Goal: Information Seeking & Learning: Learn about a topic

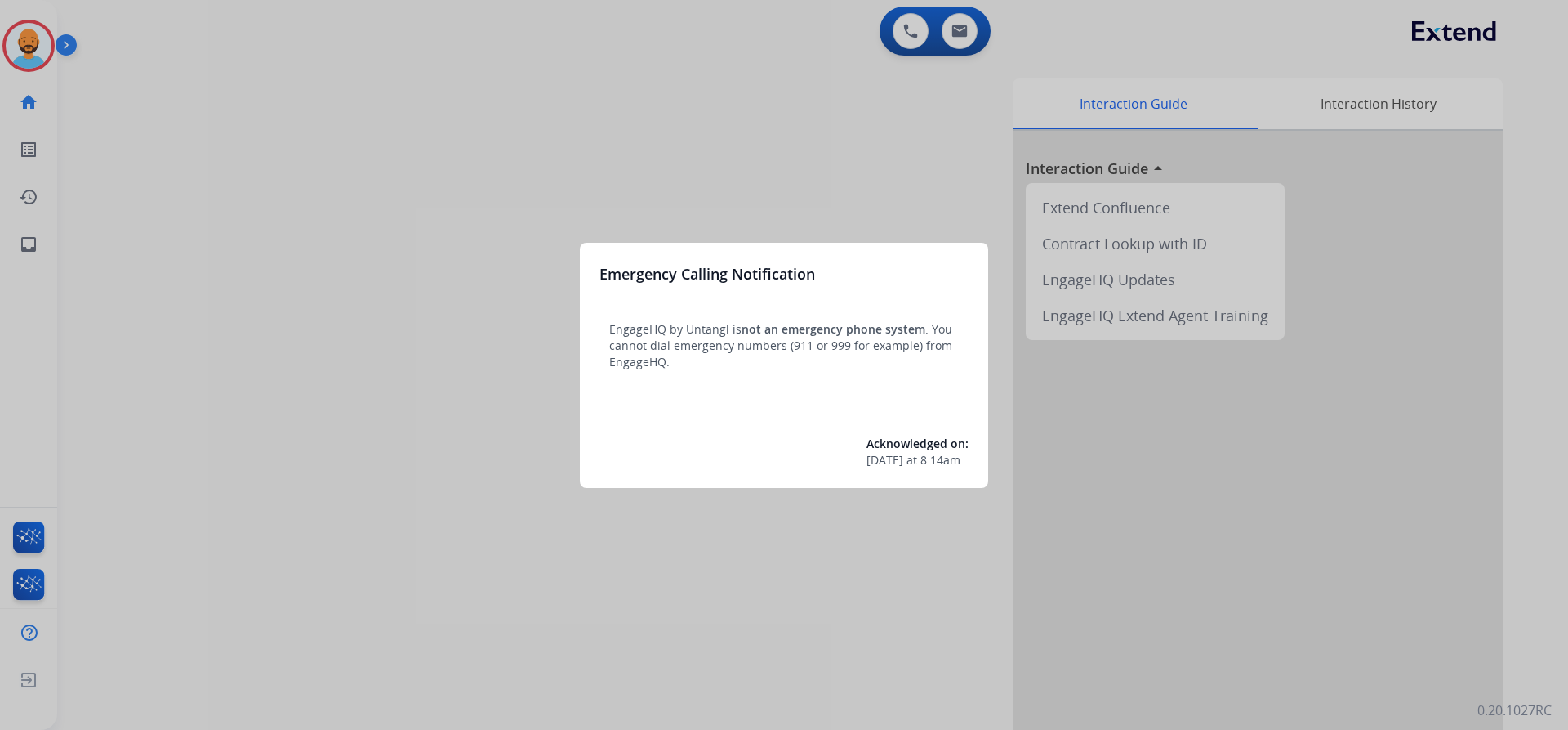
click at [38, 37] on div at bounding box center [784, 365] width 1568 height 730
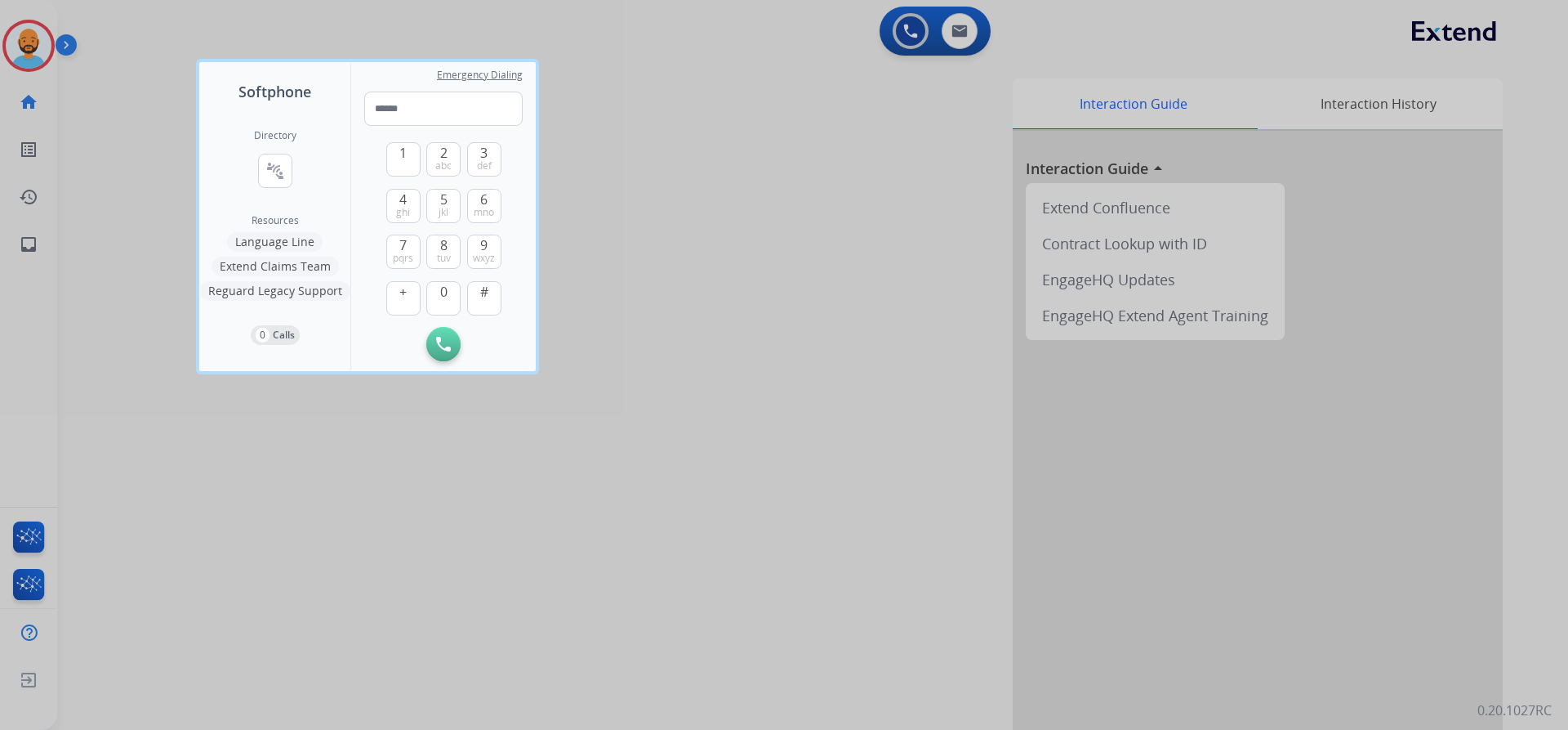
click at [157, 61] on div at bounding box center [784, 365] width 1568 height 730
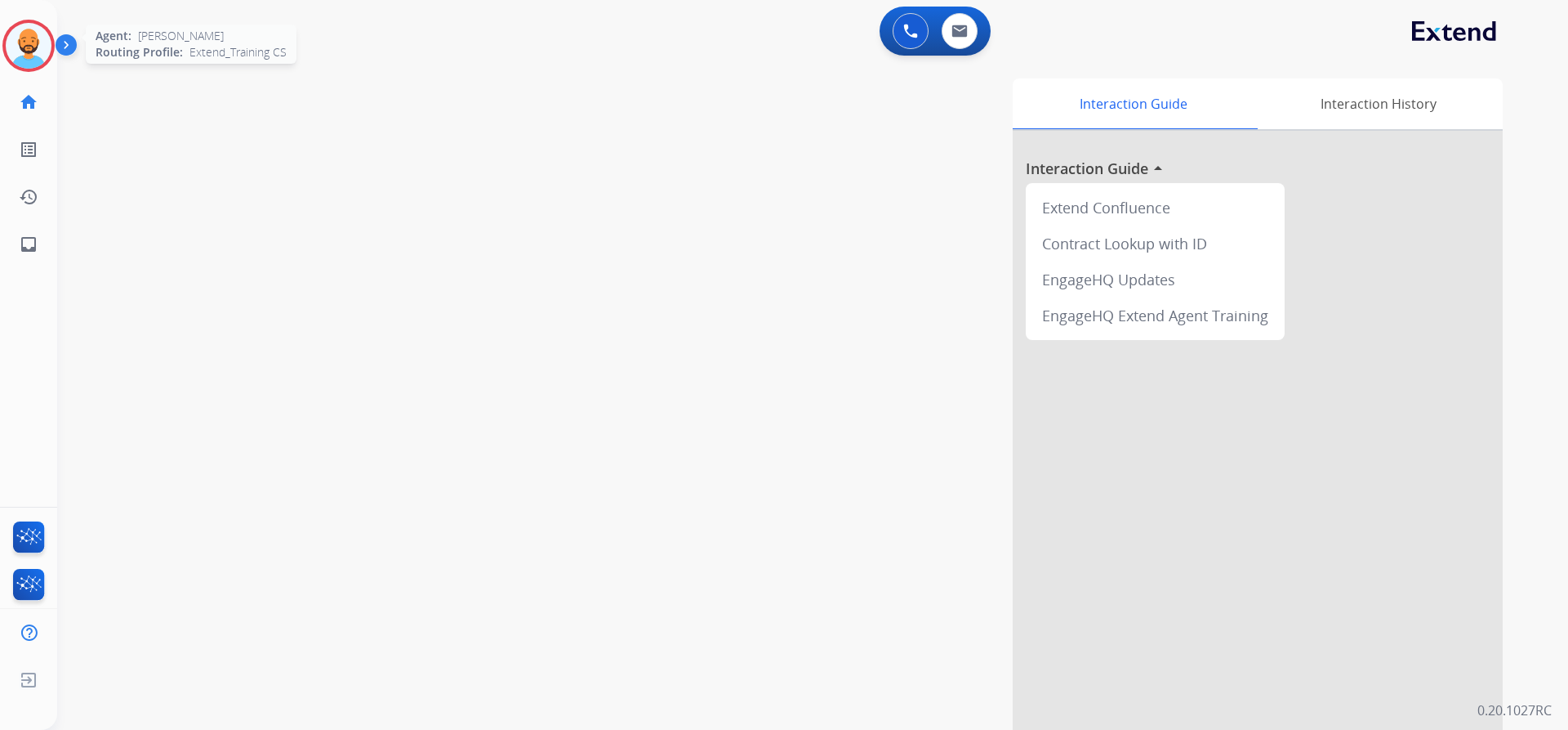
click at [50, 51] on img at bounding box center [29, 46] width 46 height 46
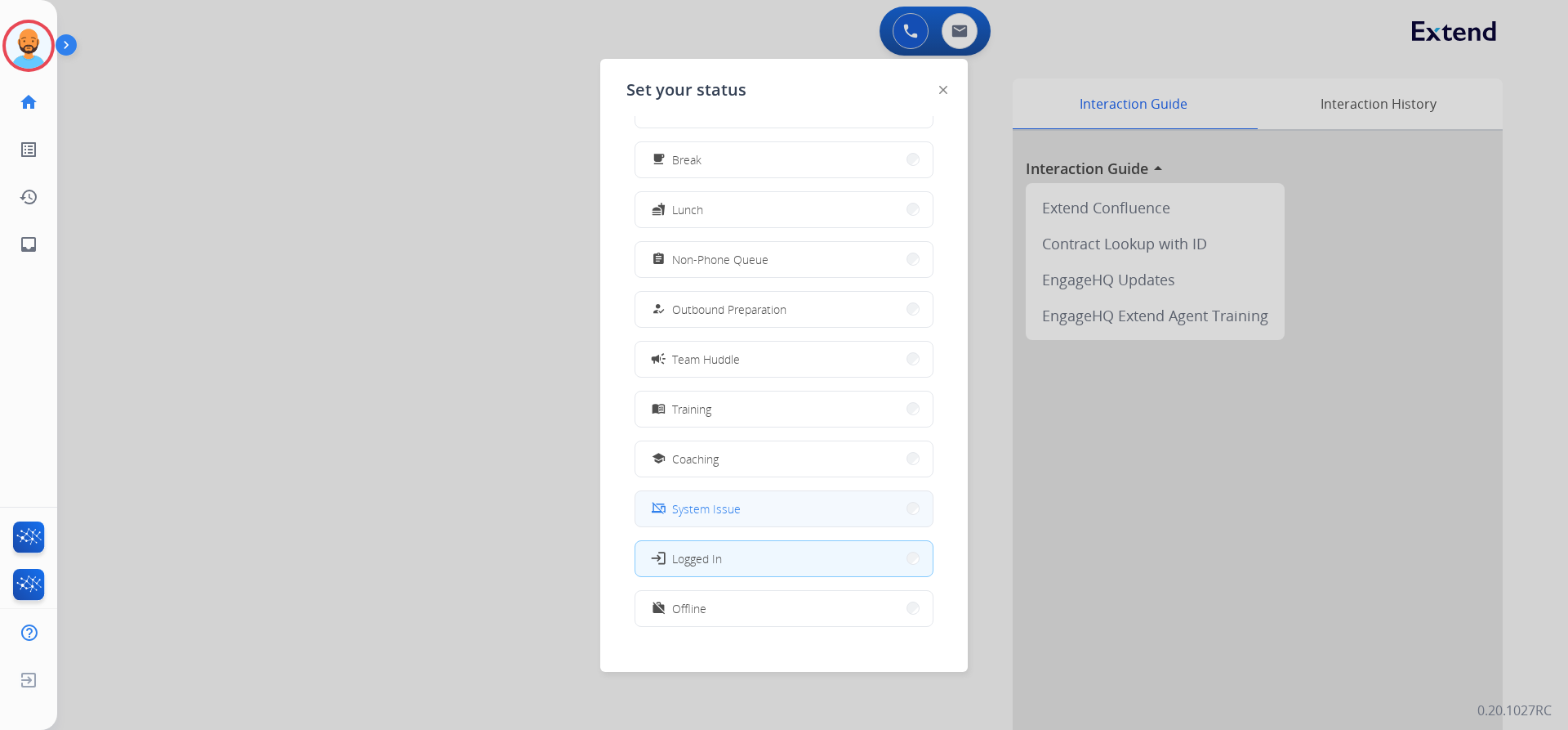
scroll to position [54, 0]
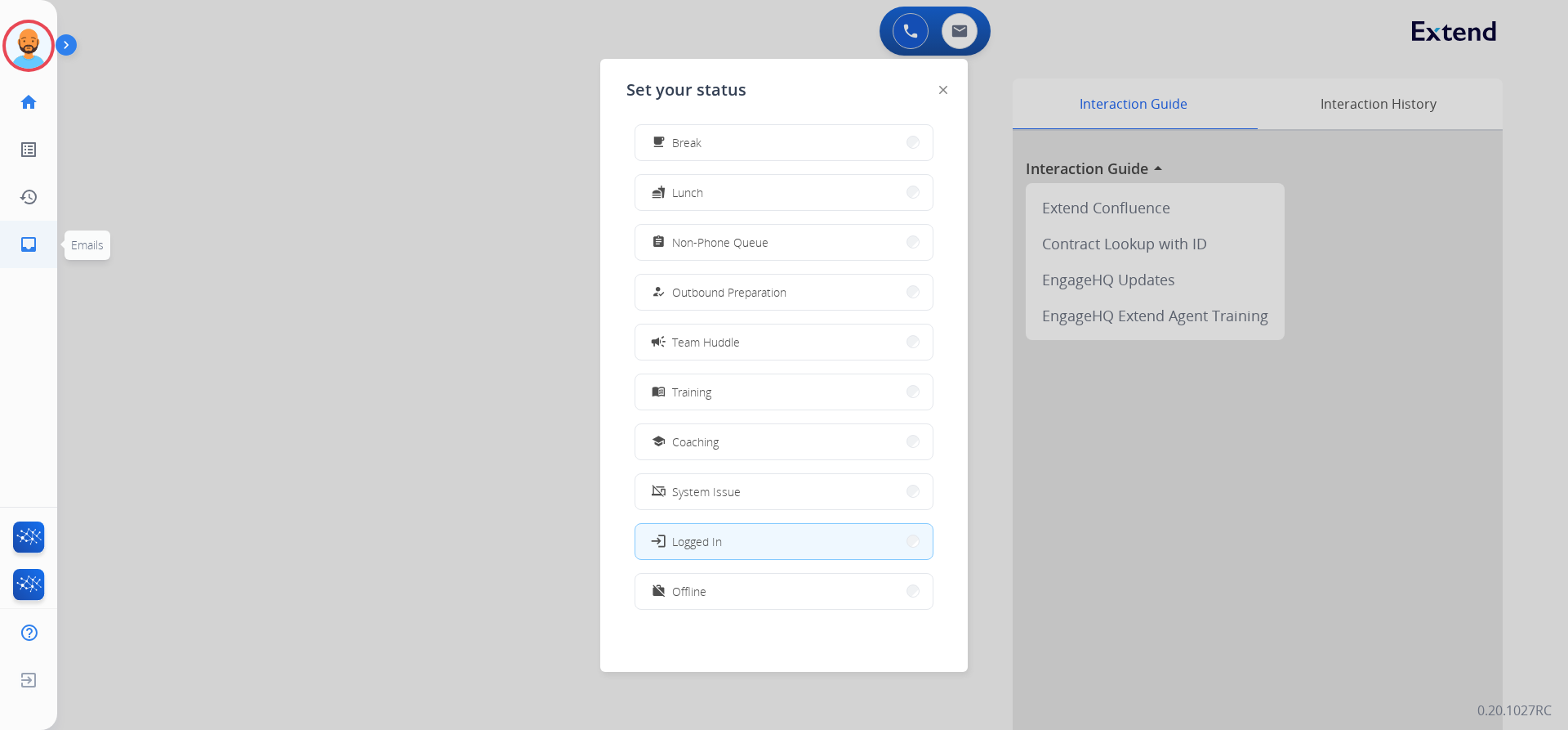
click at [30, 242] on mat-icon "inbox" at bounding box center [28, 244] width 19 height 19
select select "**********"
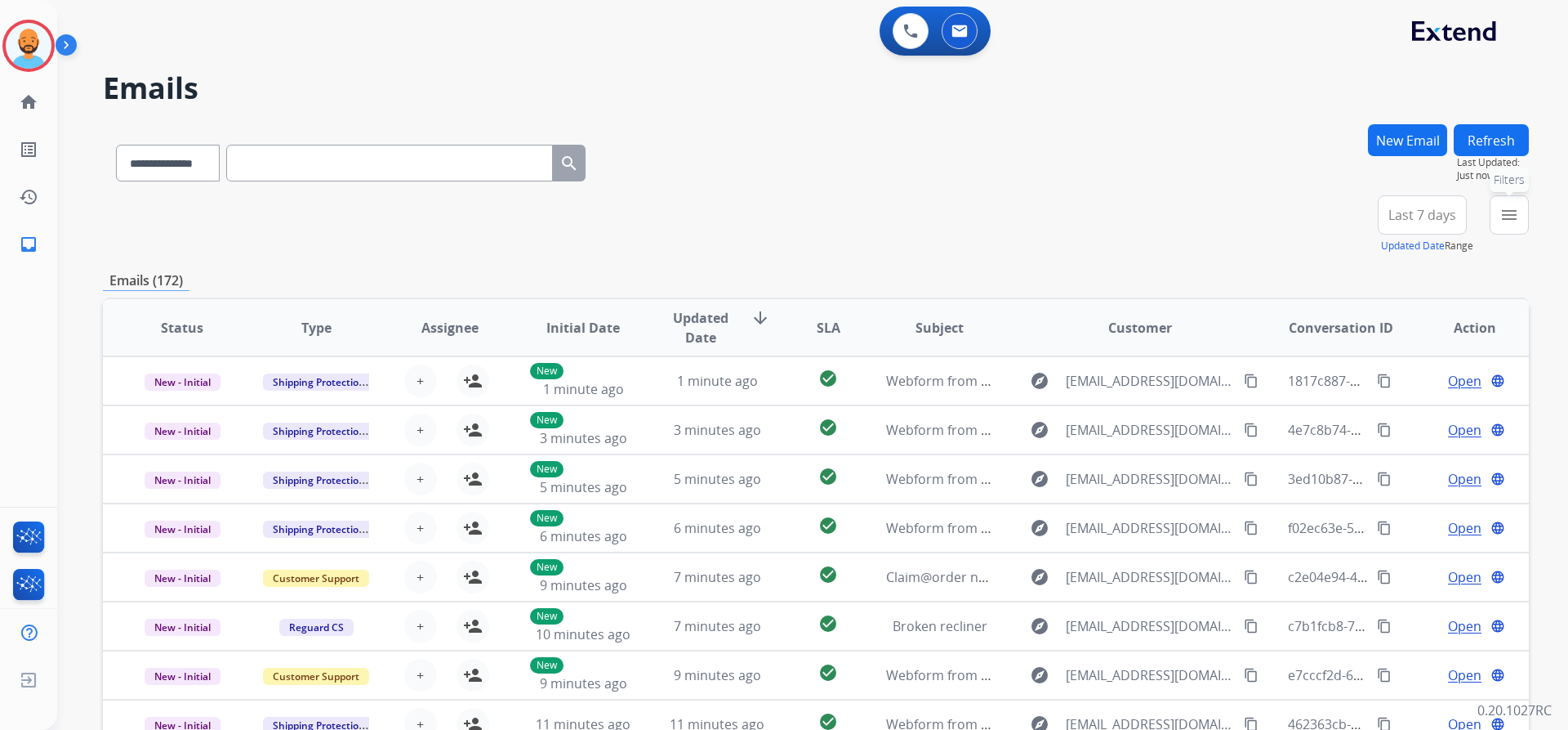
click at [1494, 212] on button "menu Filters" at bounding box center [1509, 215] width 39 height 39
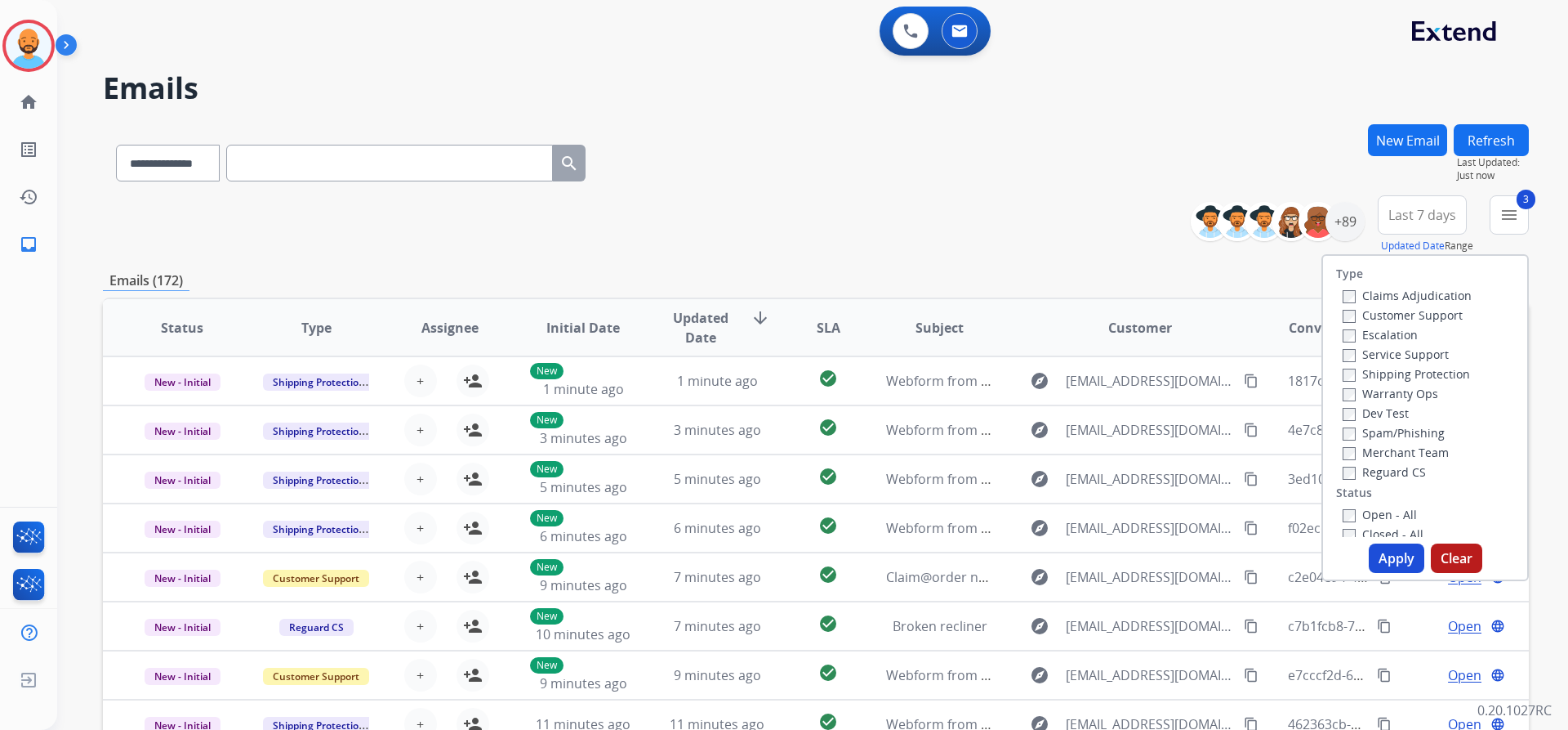
click at [1377, 548] on button "Apply" at bounding box center [1396, 558] width 55 height 30
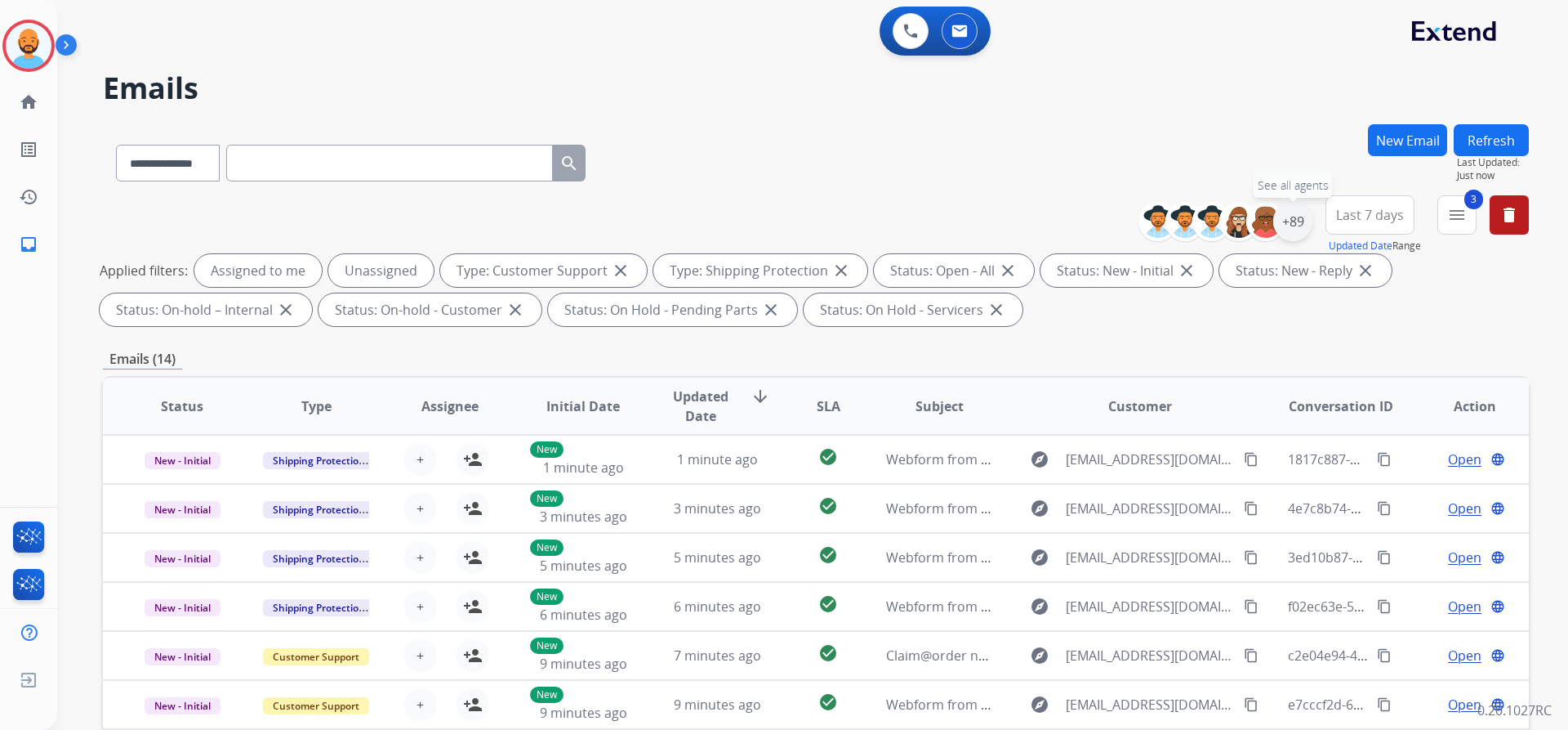
click at [1288, 224] on div "+89" at bounding box center [1292, 221] width 39 height 39
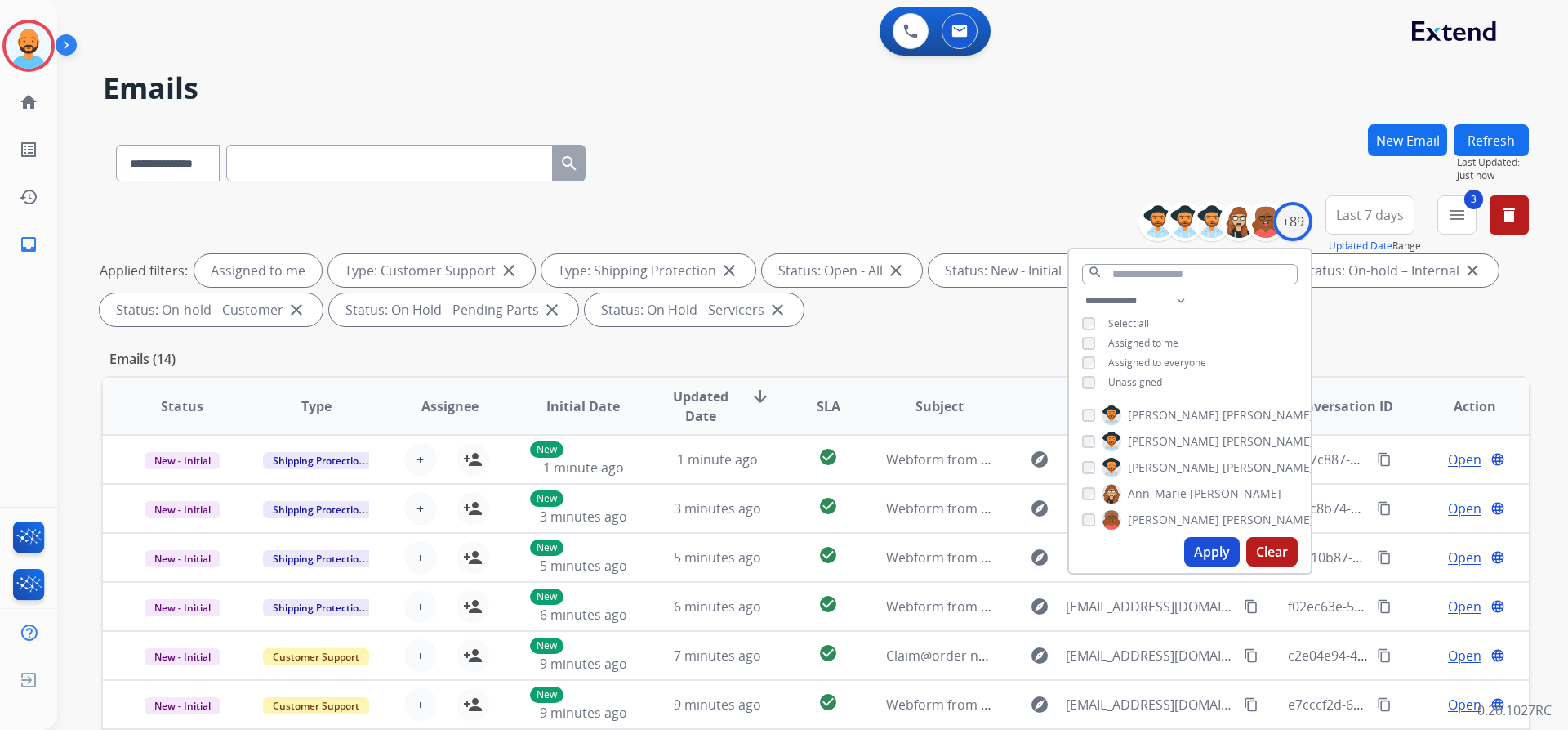
click at [1213, 546] on button "Apply" at bounding box center [1212, 552] width 55 height 30
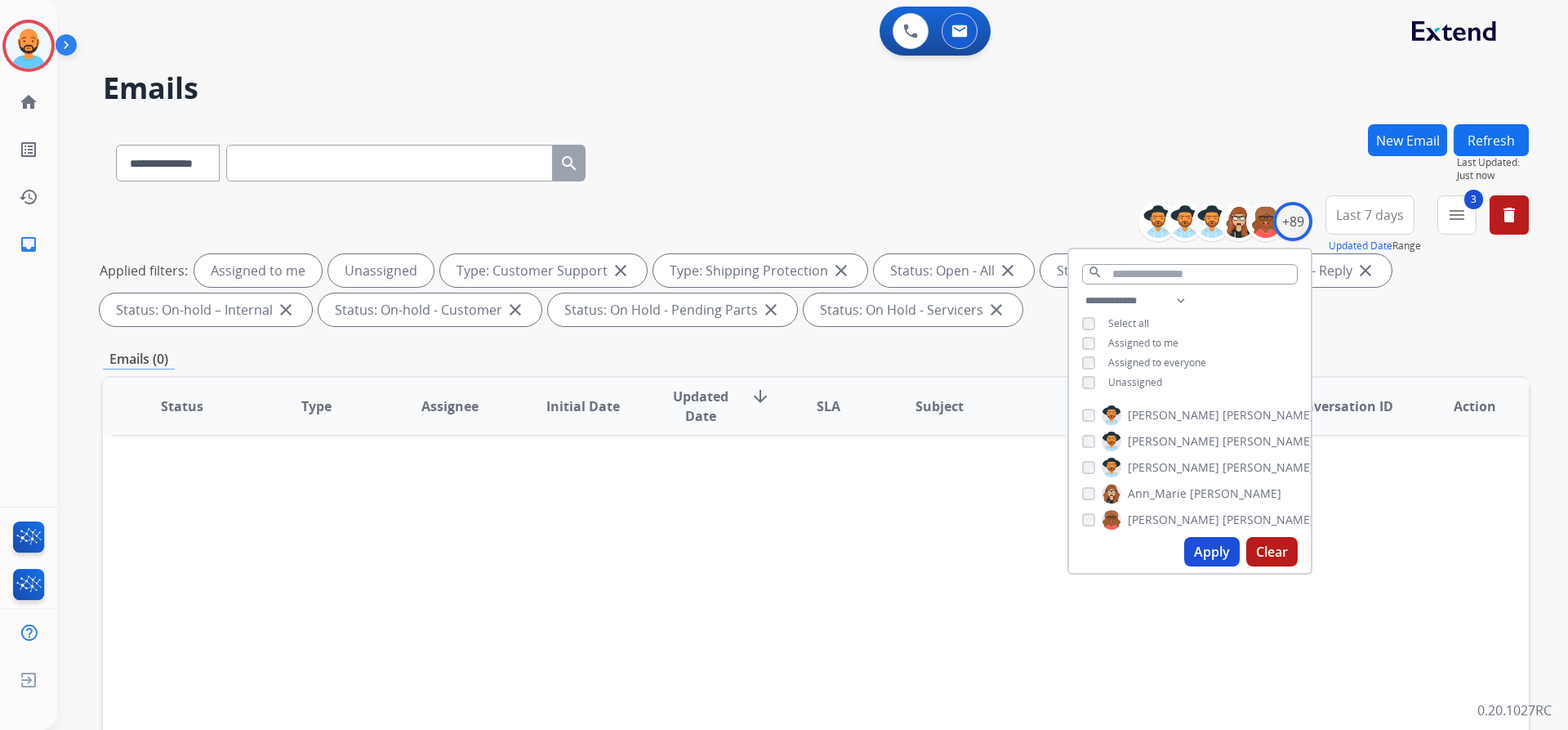
click at [1191, 537] on button "Apply" at bounding box center [1212, 552] width 55 height 30
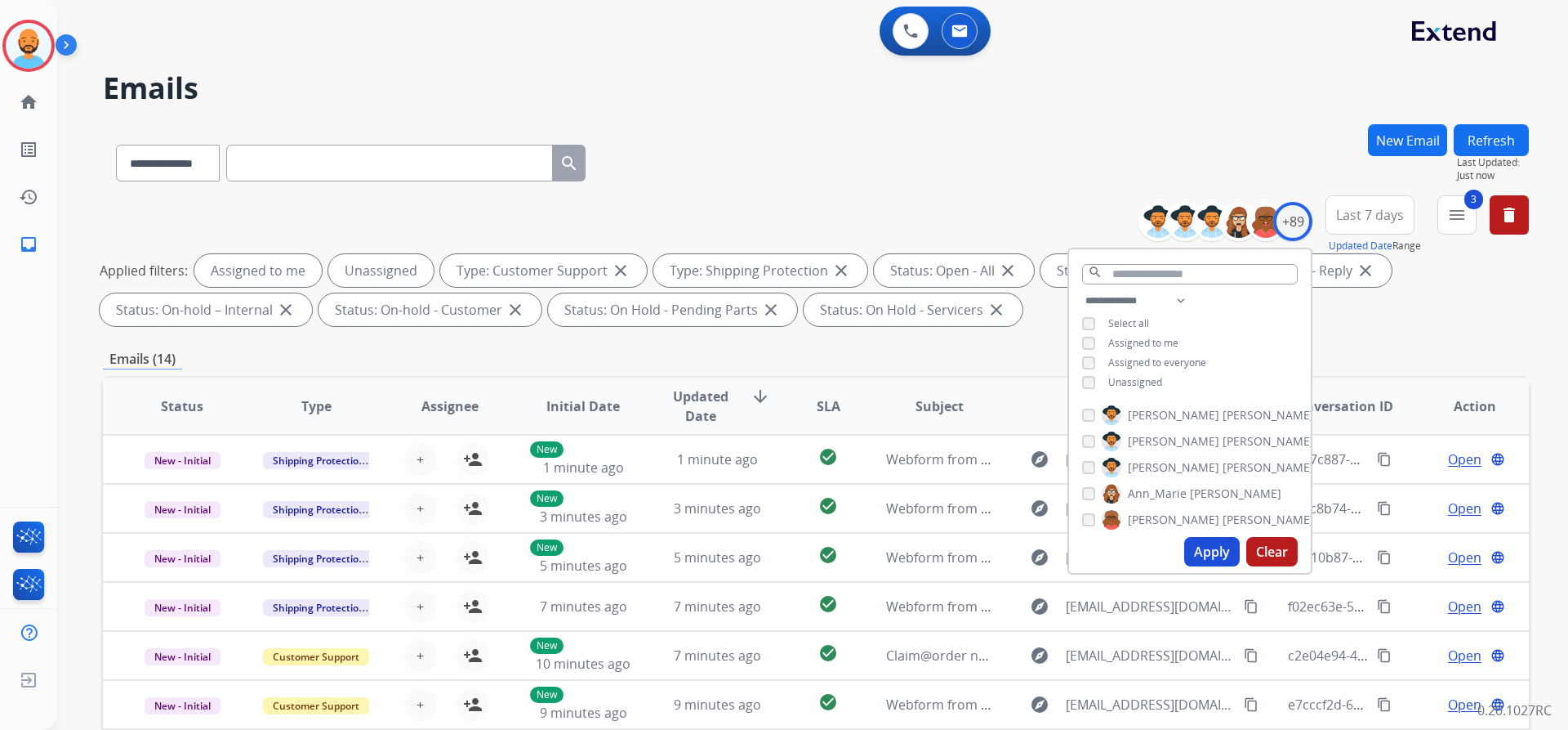
click at [819, 120] on div "**********" at bounding box center [792, 424] width 1471 height 730
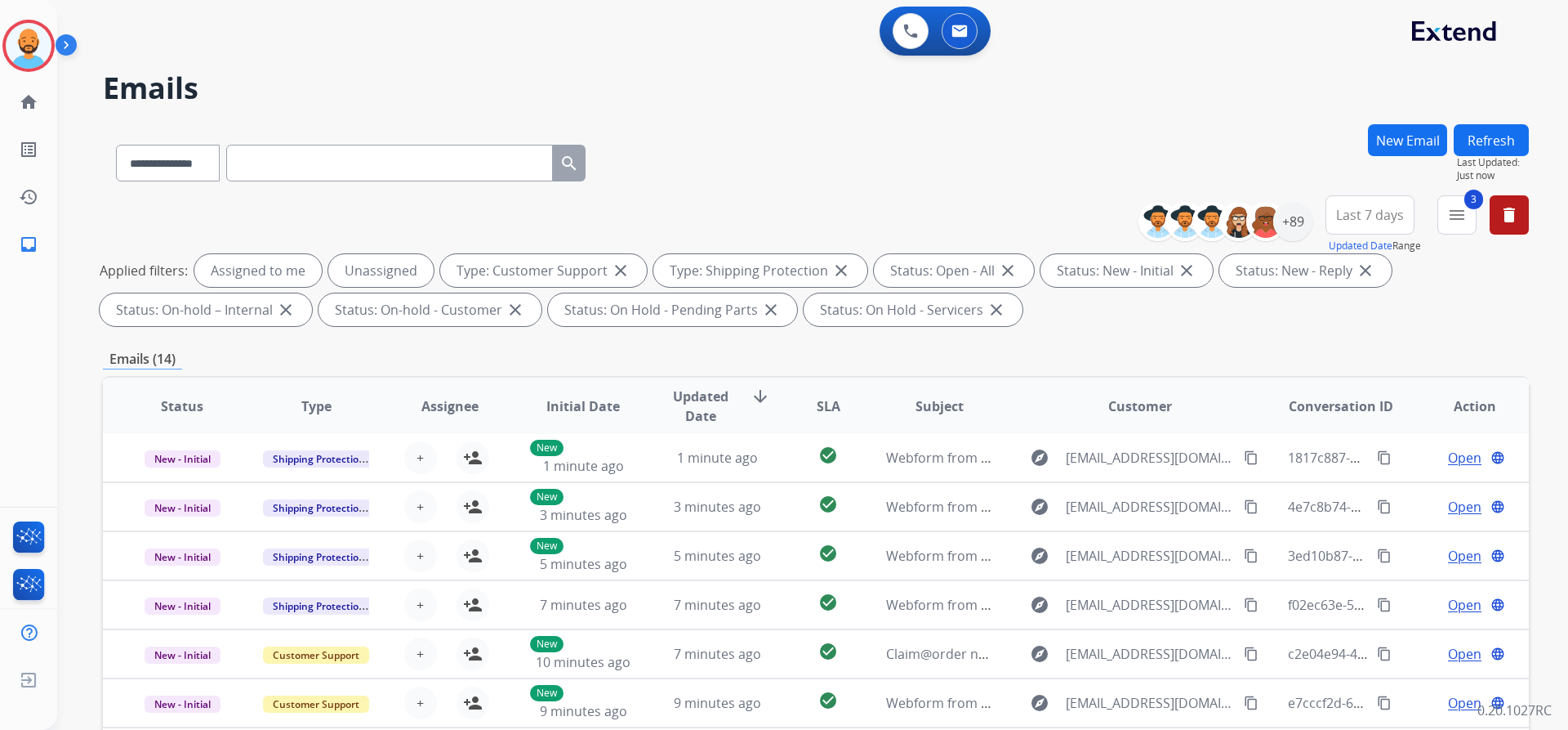
scroll to position [279, 0]
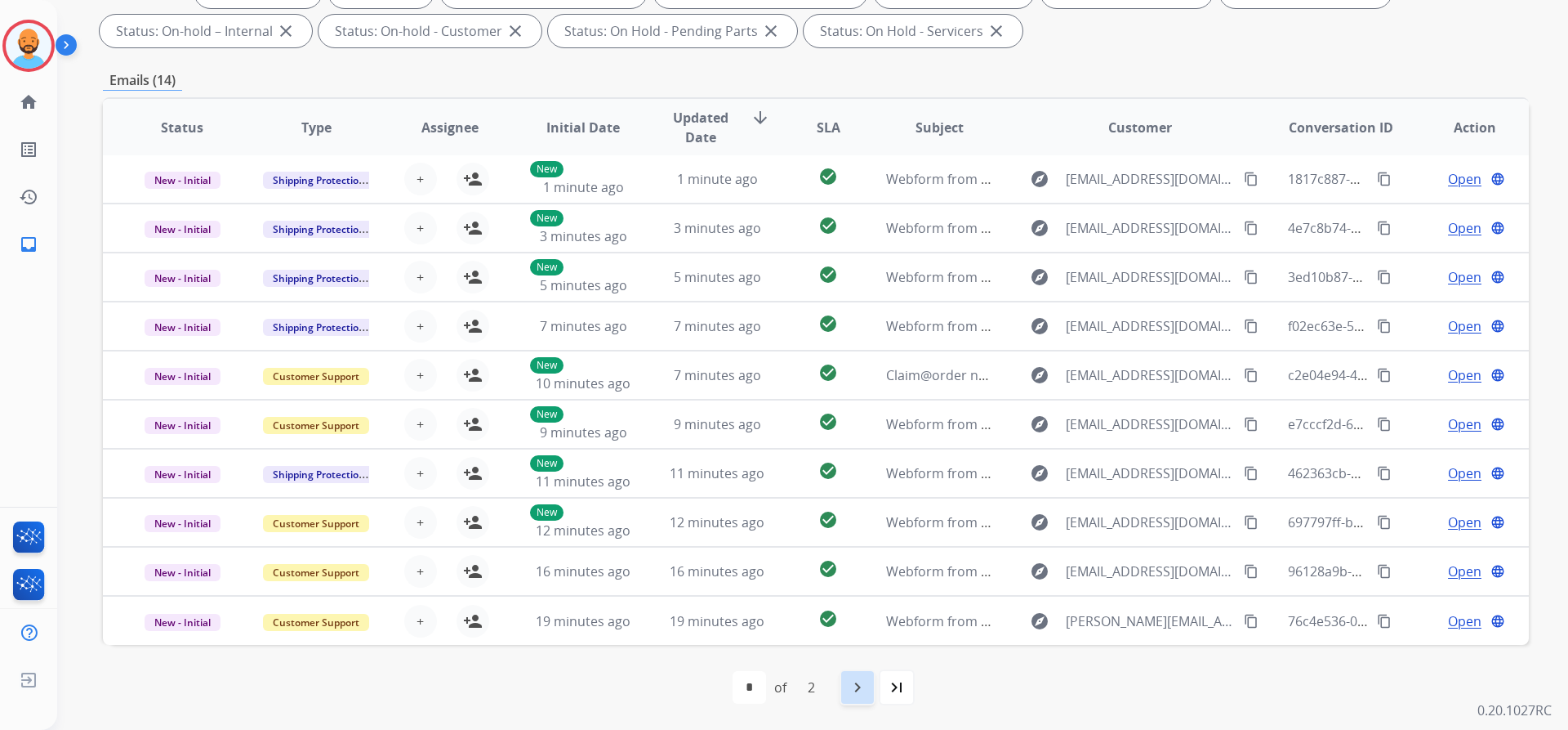
click at [849, 678] on mat-icon "navigate_next" at bounding box center [857, 687] width 19 height 19
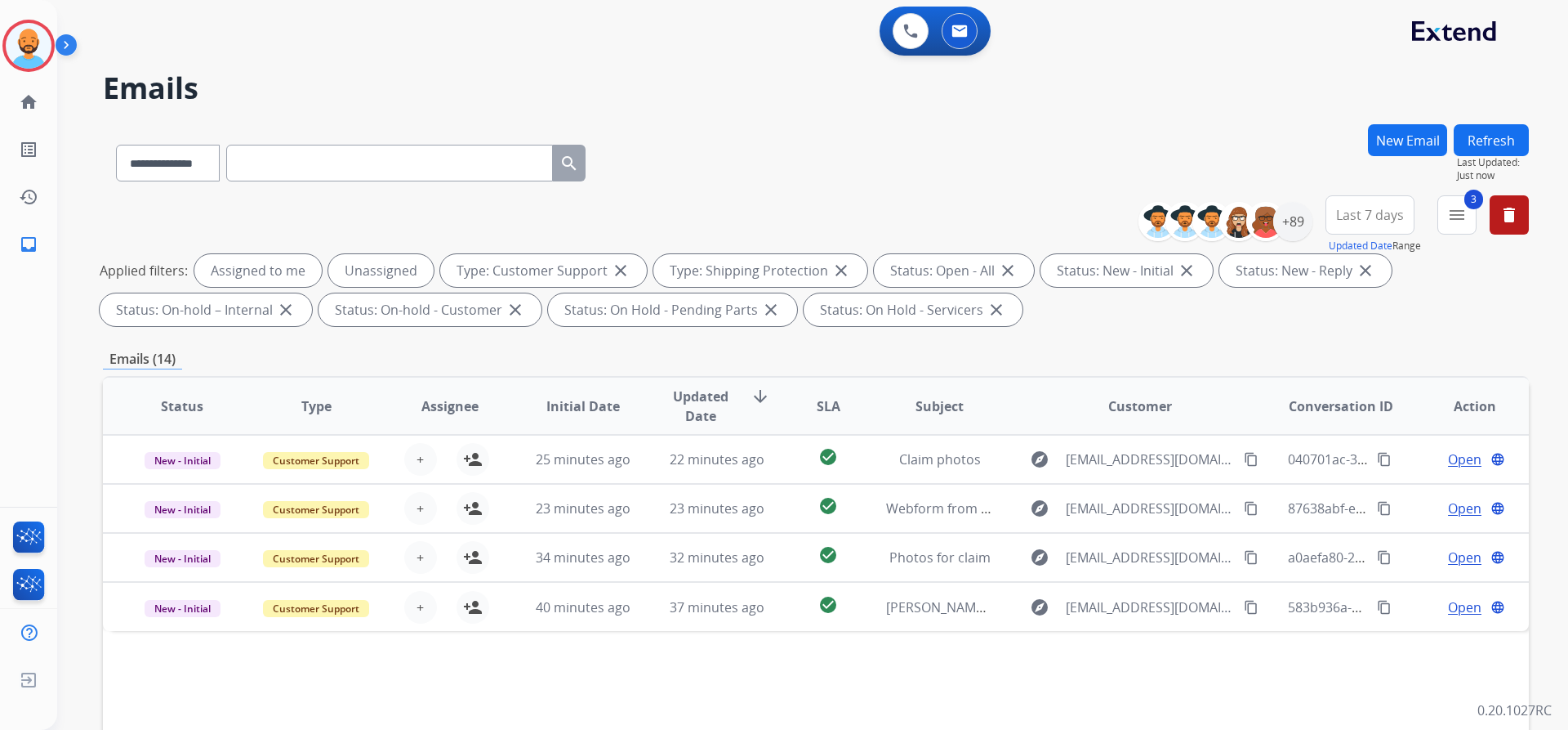
scroll to position [0, 0]
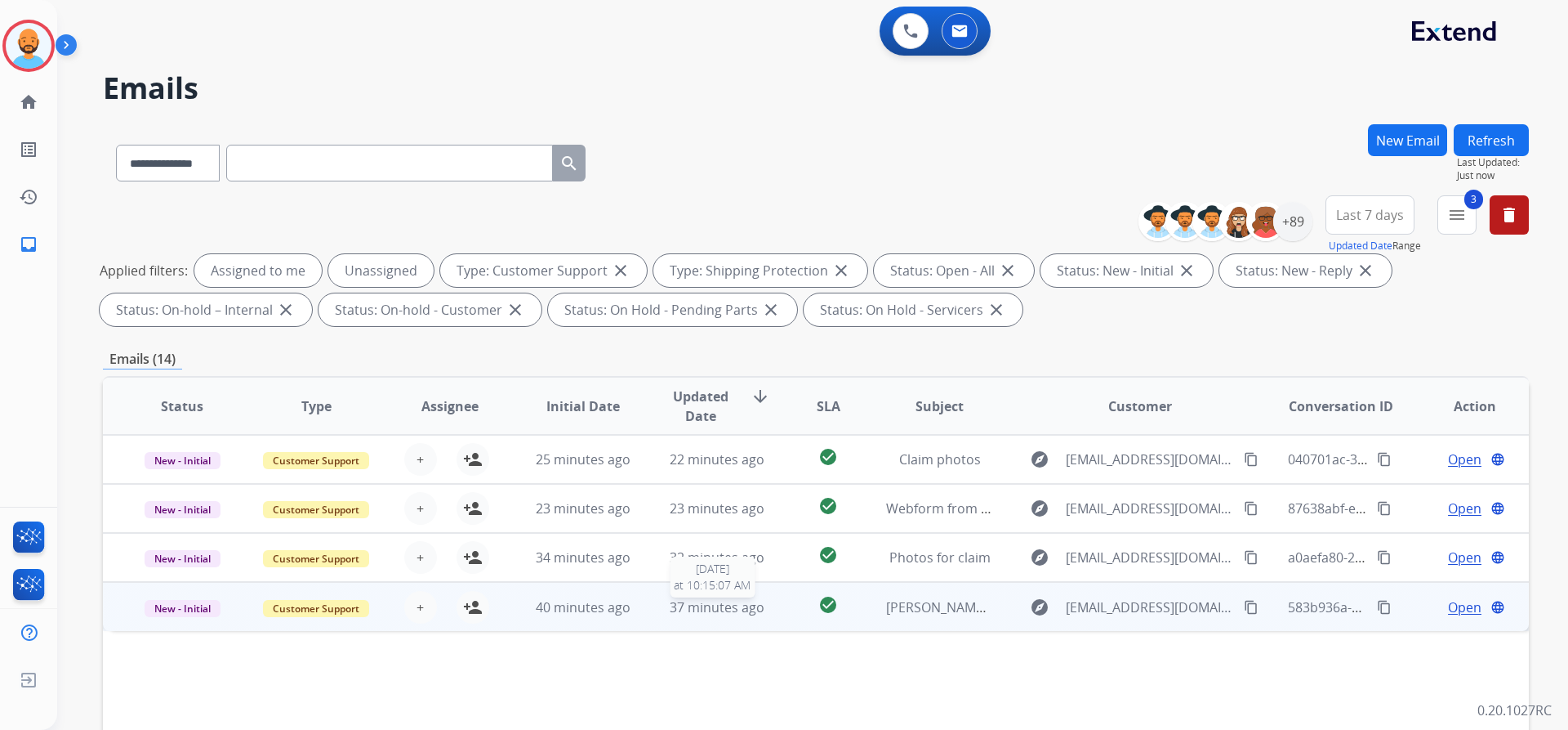
click at [701, 609] on span "37 minutes ago" at bounding box center [717, 606] width 95 height 18
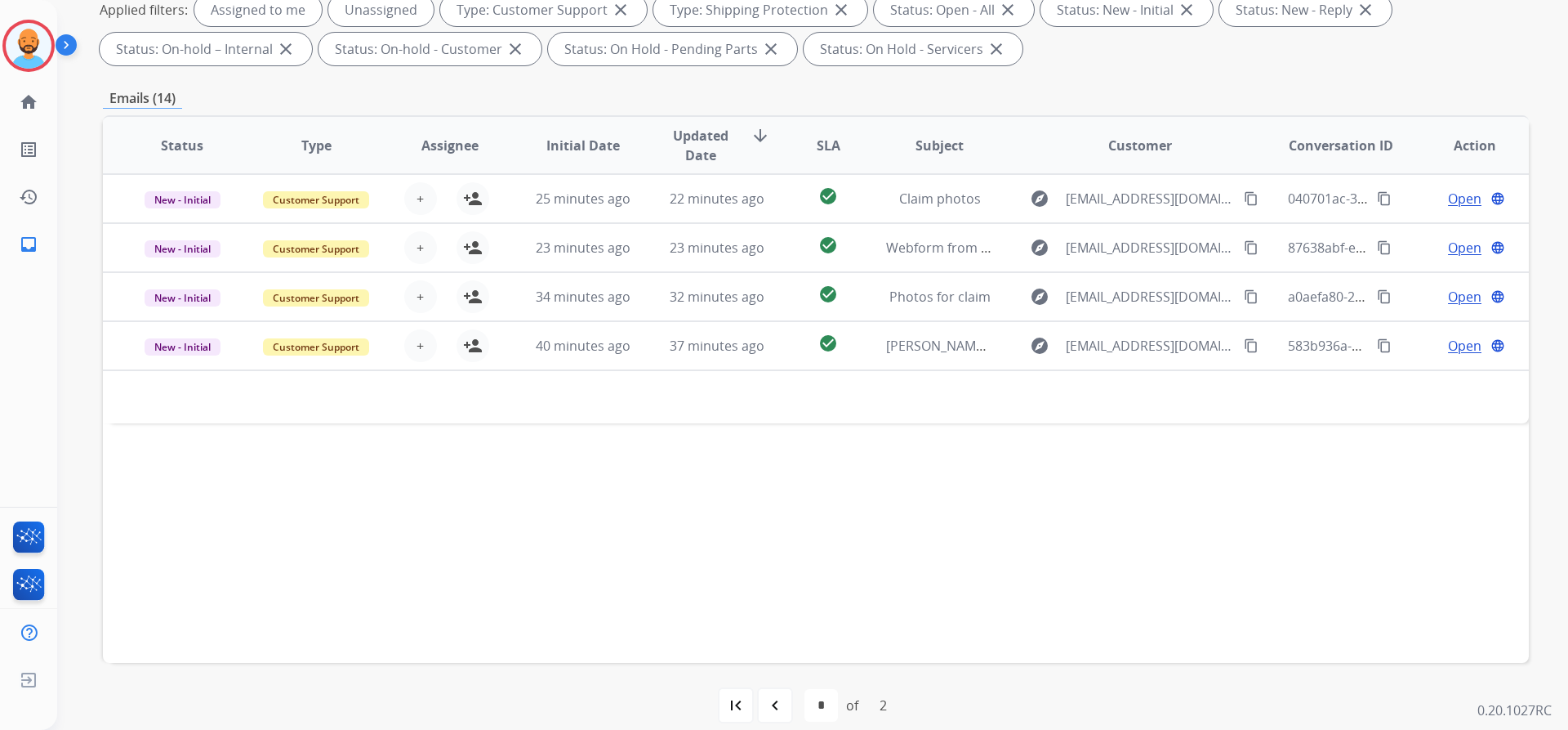
scroll to position [279, 0]
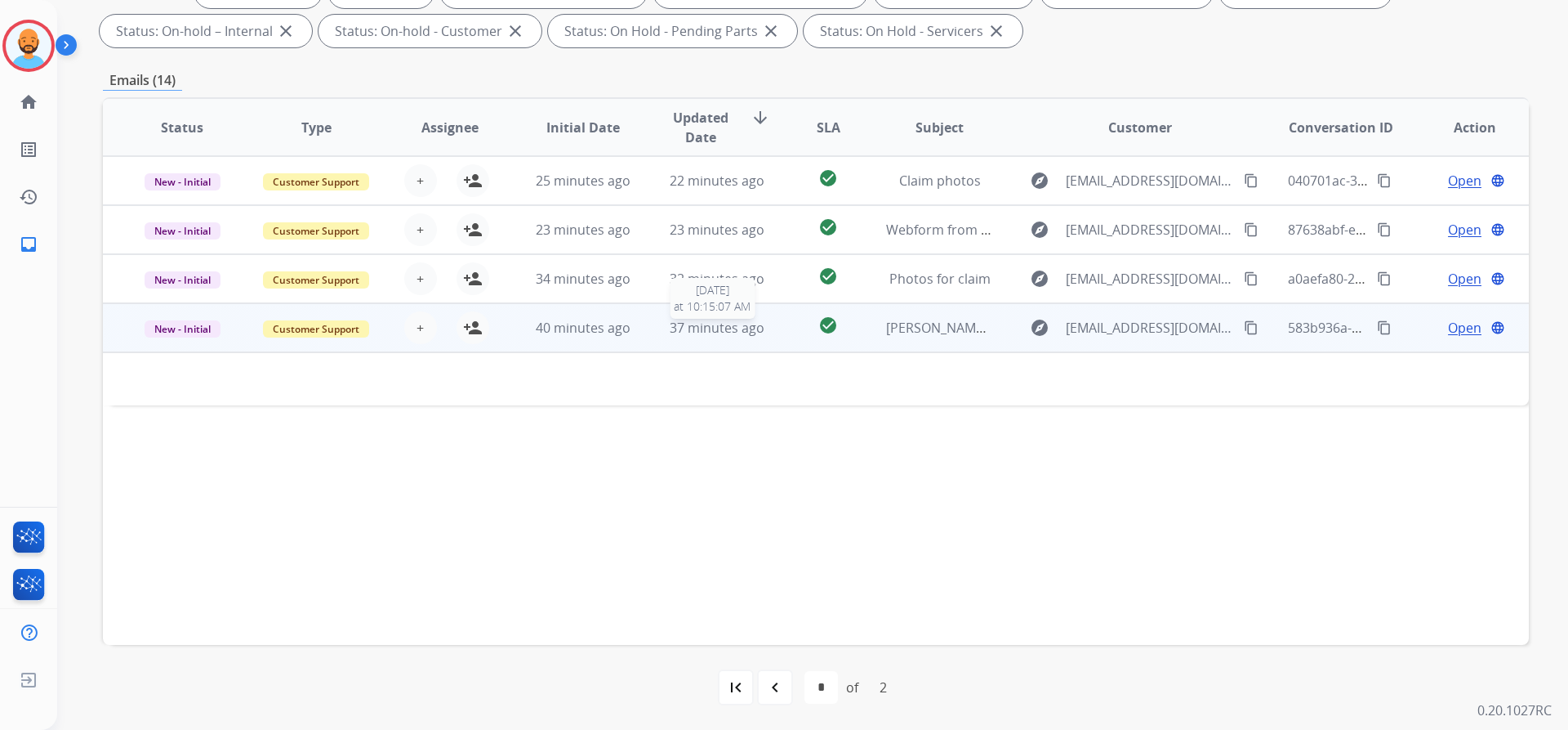
click at [698, 328] on span "37 minutes ago" at bounding box center [717, 327] width 95 height 18
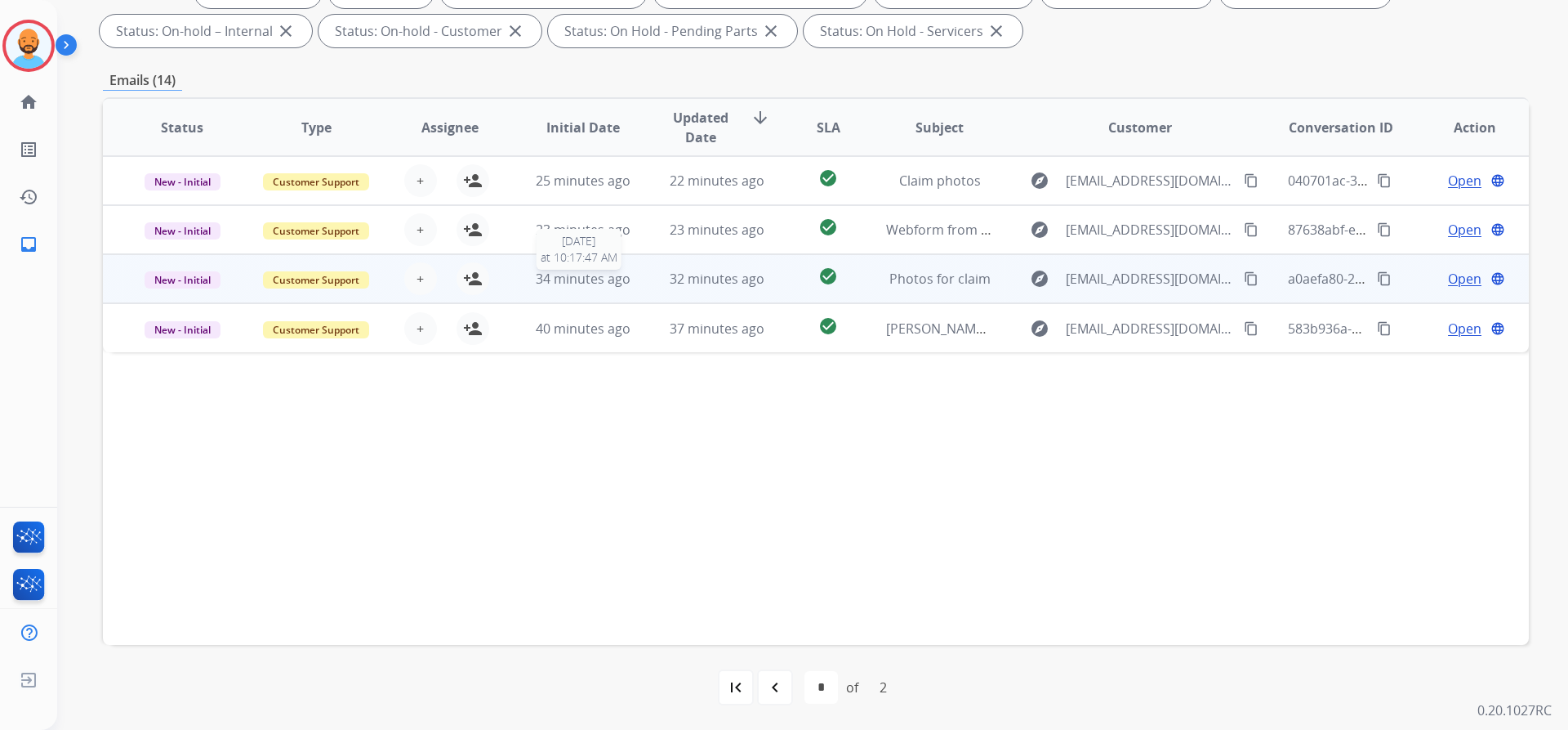
click at [569, 286] on span "34 minutes ago" at bounding box center [583, 278] width 95 height 18
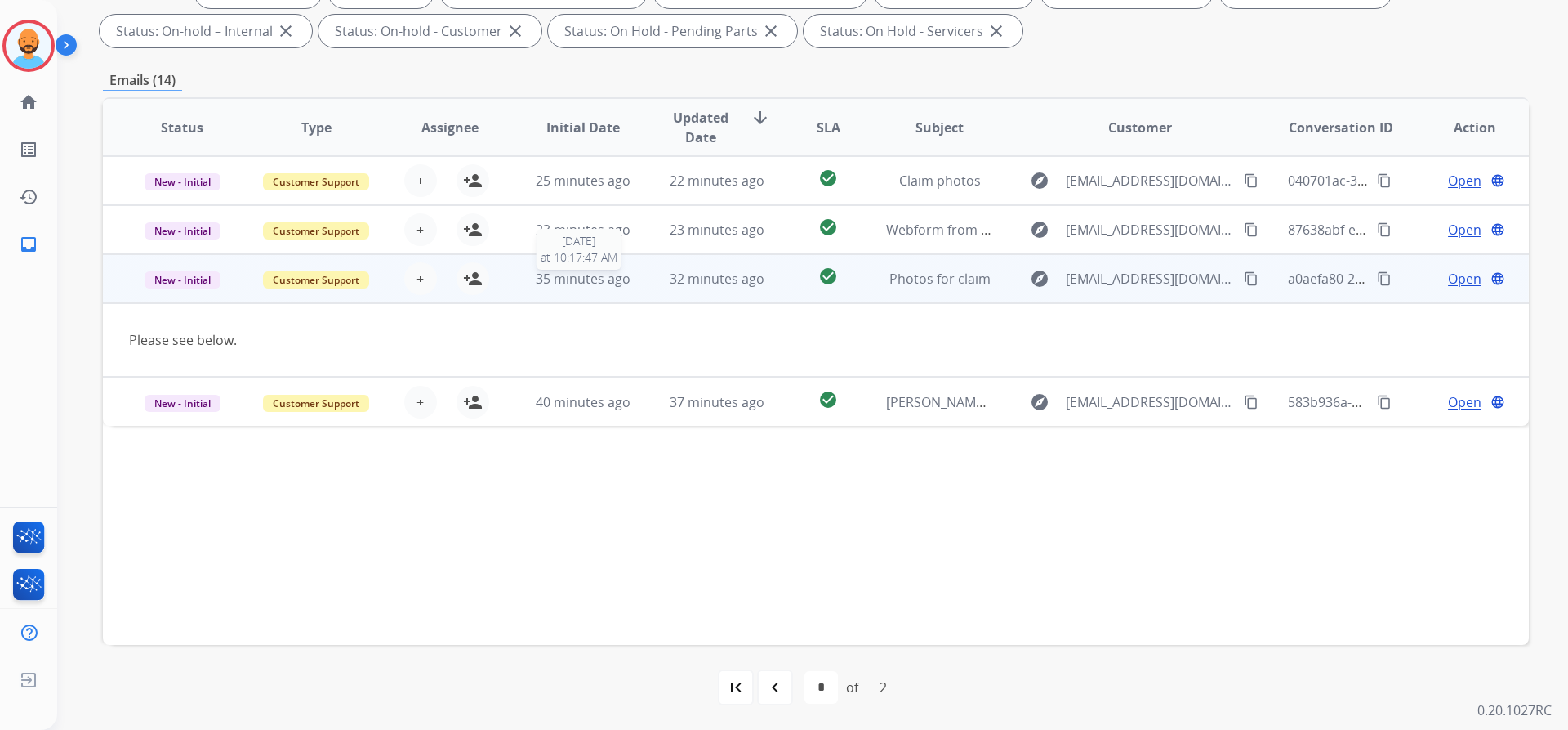
click at [574, 283] on span "35 minutes ago" at bounding box center [583, 278] width 95 height 18
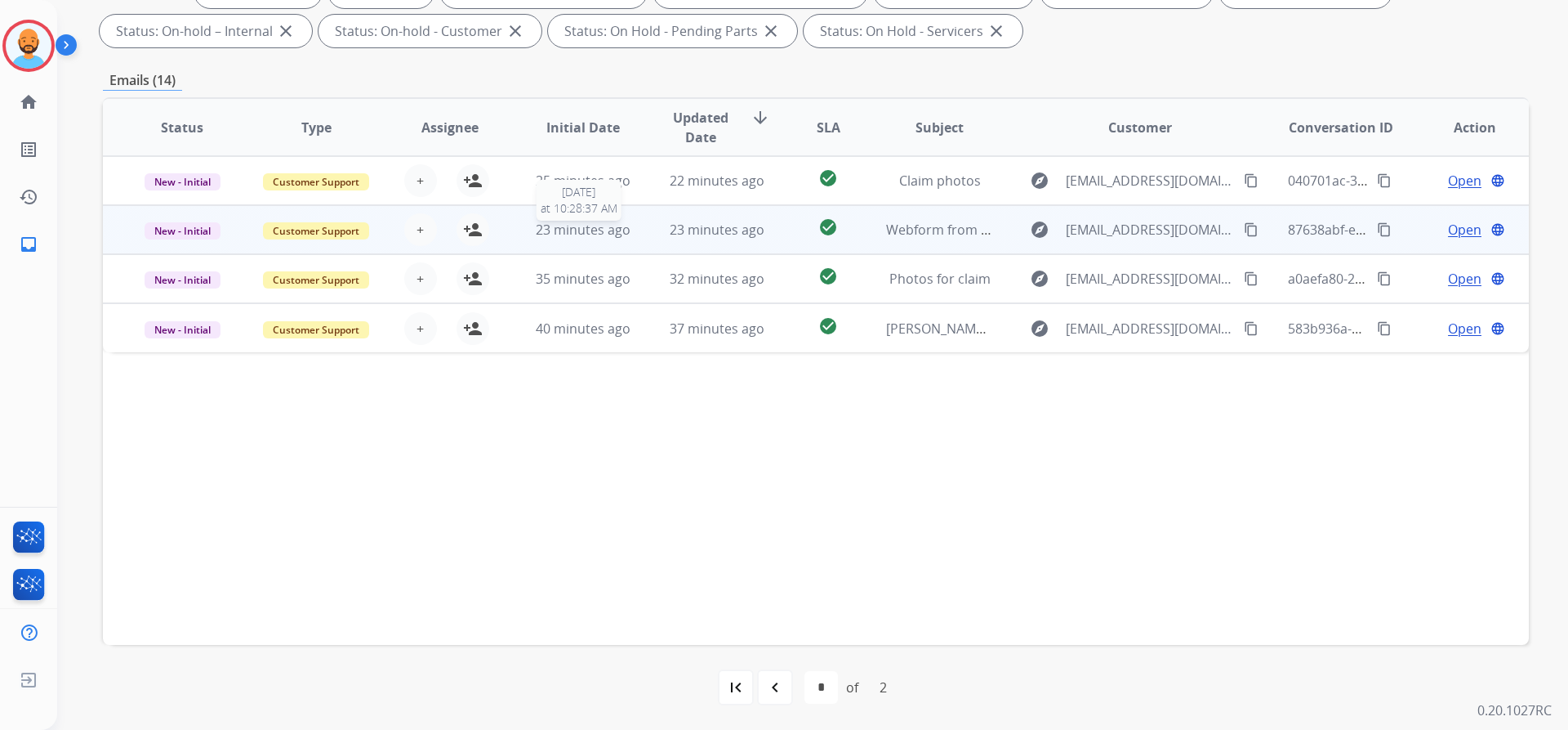
click at [576, 234] on span "23 minutes ago" at bounding box center [583, 229] width 95 height 18
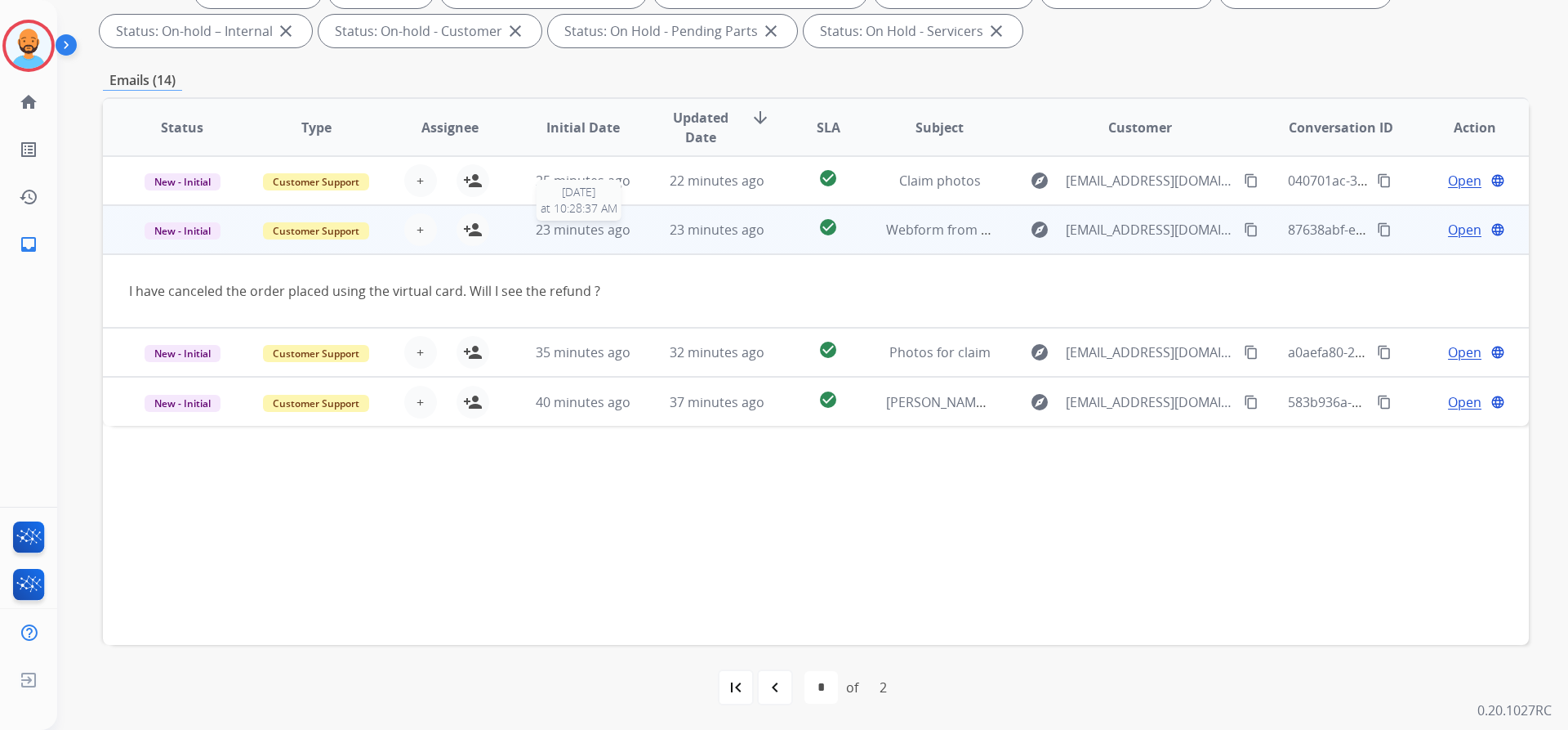
click at [576, 234] on span "23 minutes ago" at bounding box center [583, 229] width 95 height 18
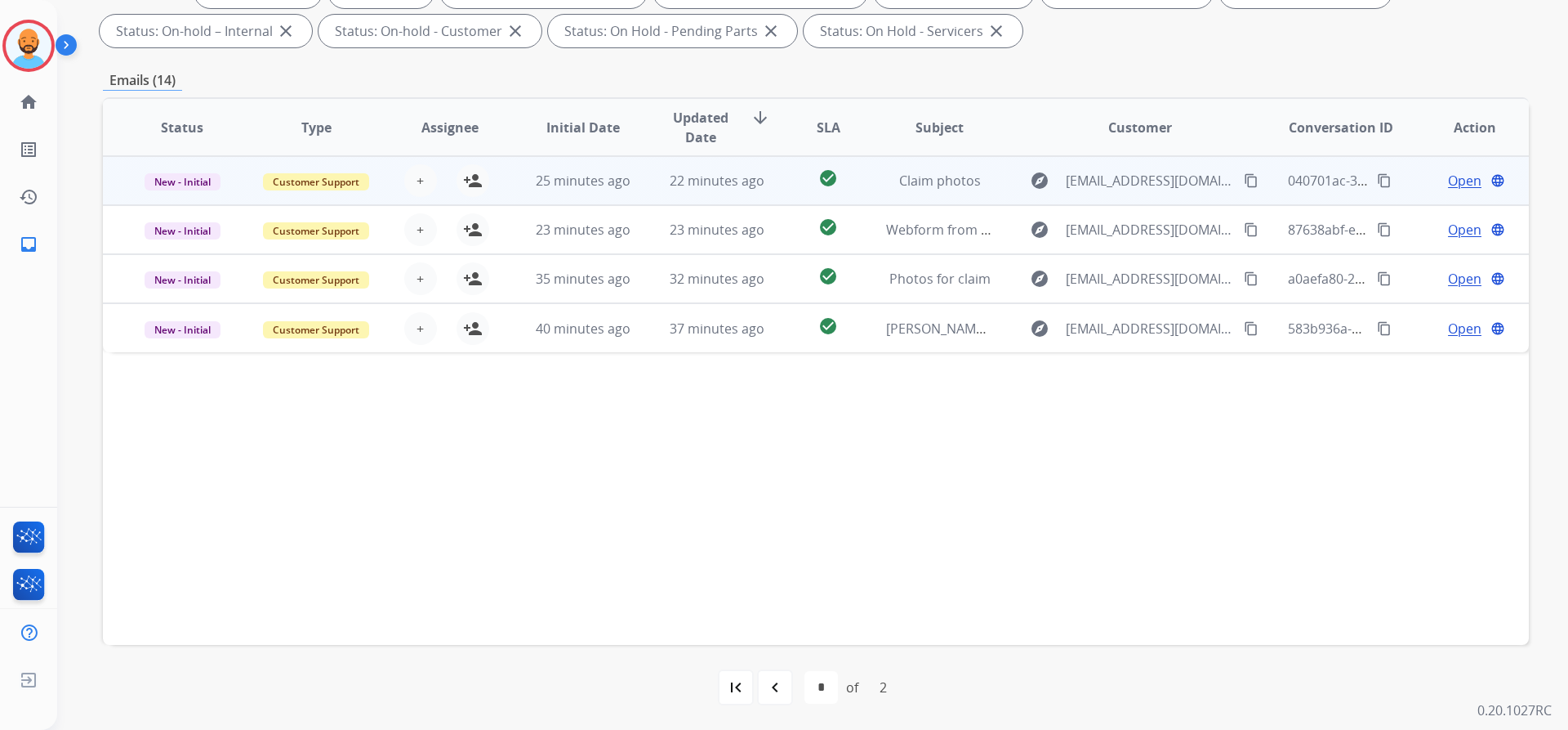
click at [579, 190] on td "25 minutes ago" at bounding box center [570, 180] width 134 height 49
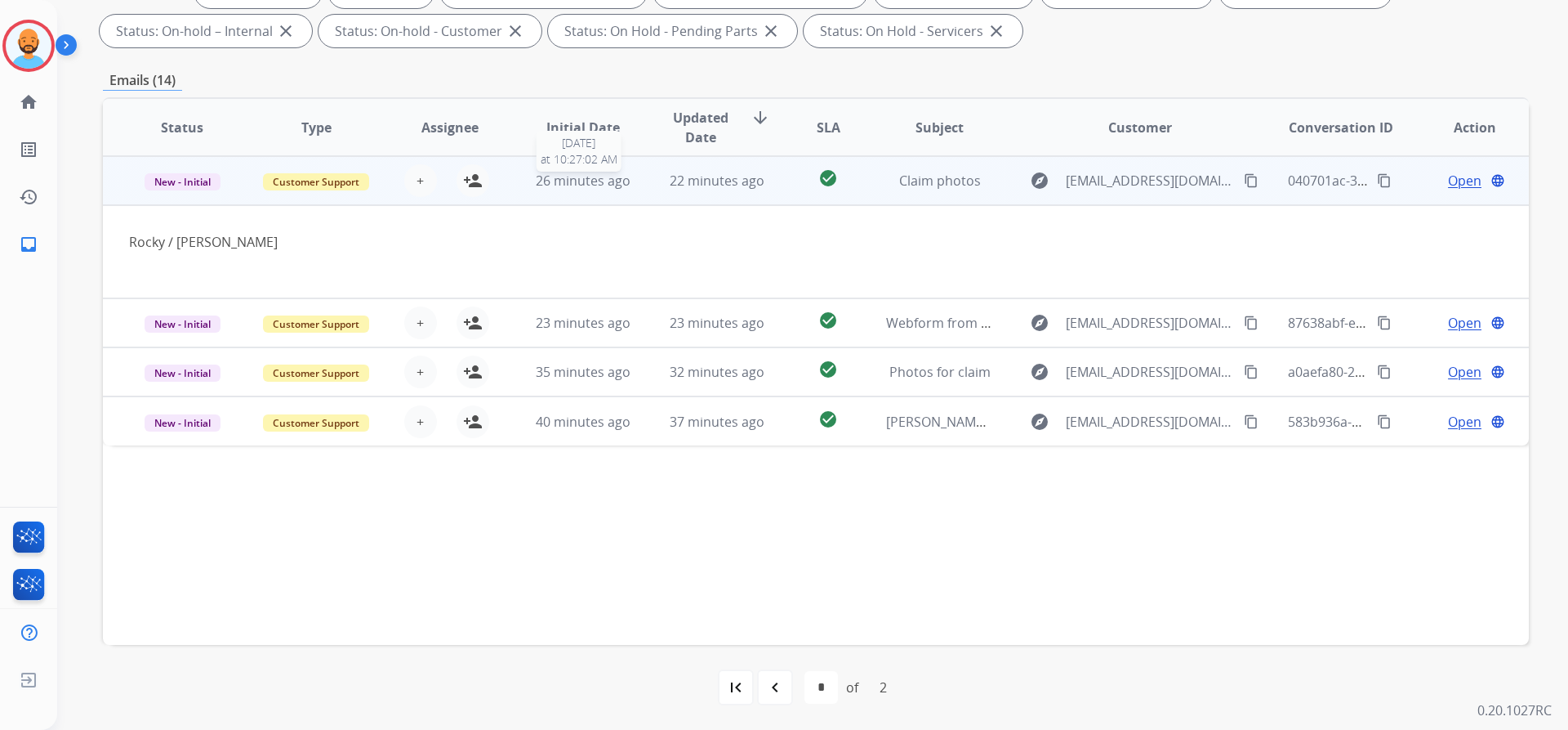
click at [579, 189] on div "26 minutes ago" at bounding box center [584, 180] width 107 height 19
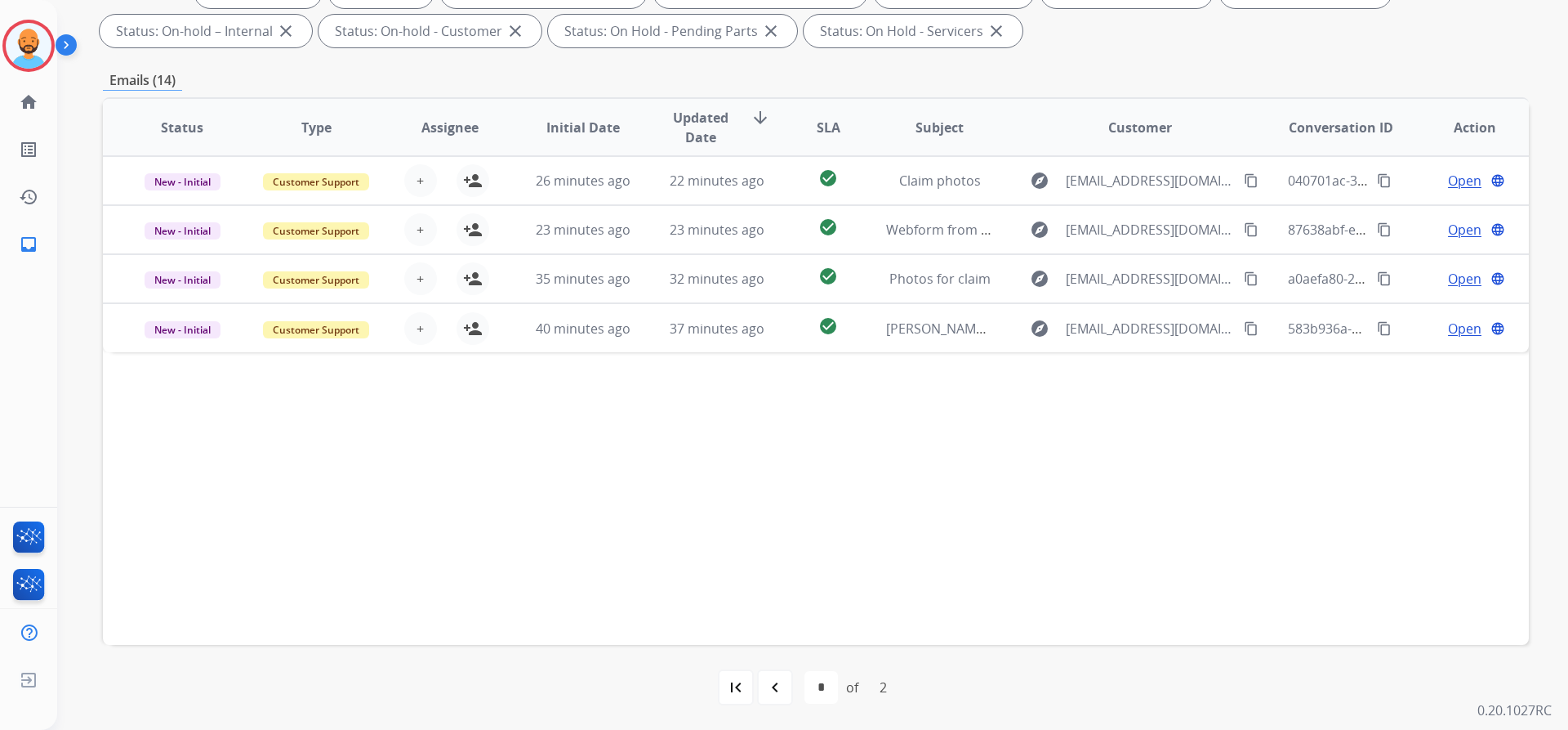
click at [770, 674] on div "navigate_before" at bounding box center [775, 687] width 36 height 36
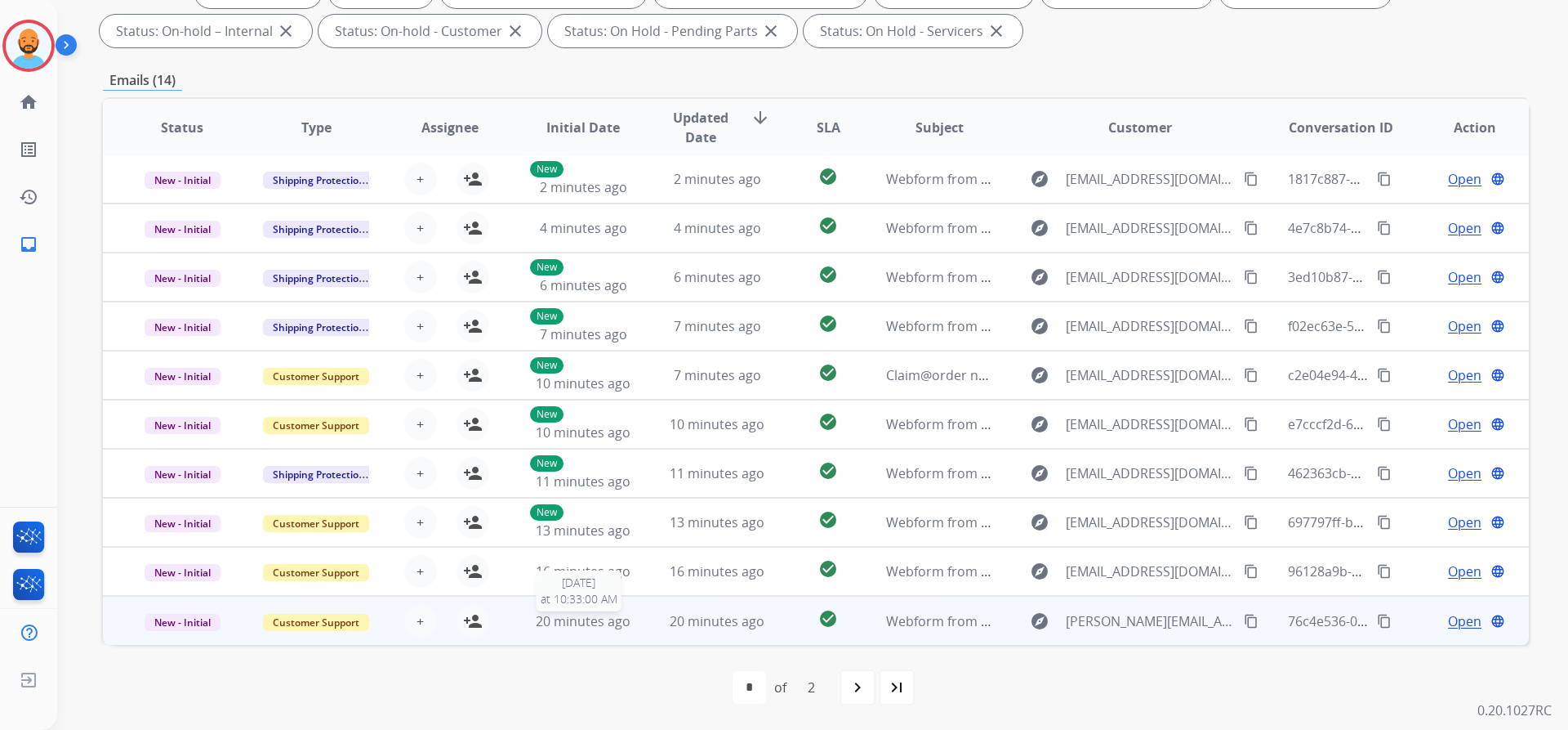
click at [561, 626] on span "20 minutes ago" at bounding box center [583, 620] width 95 height 18
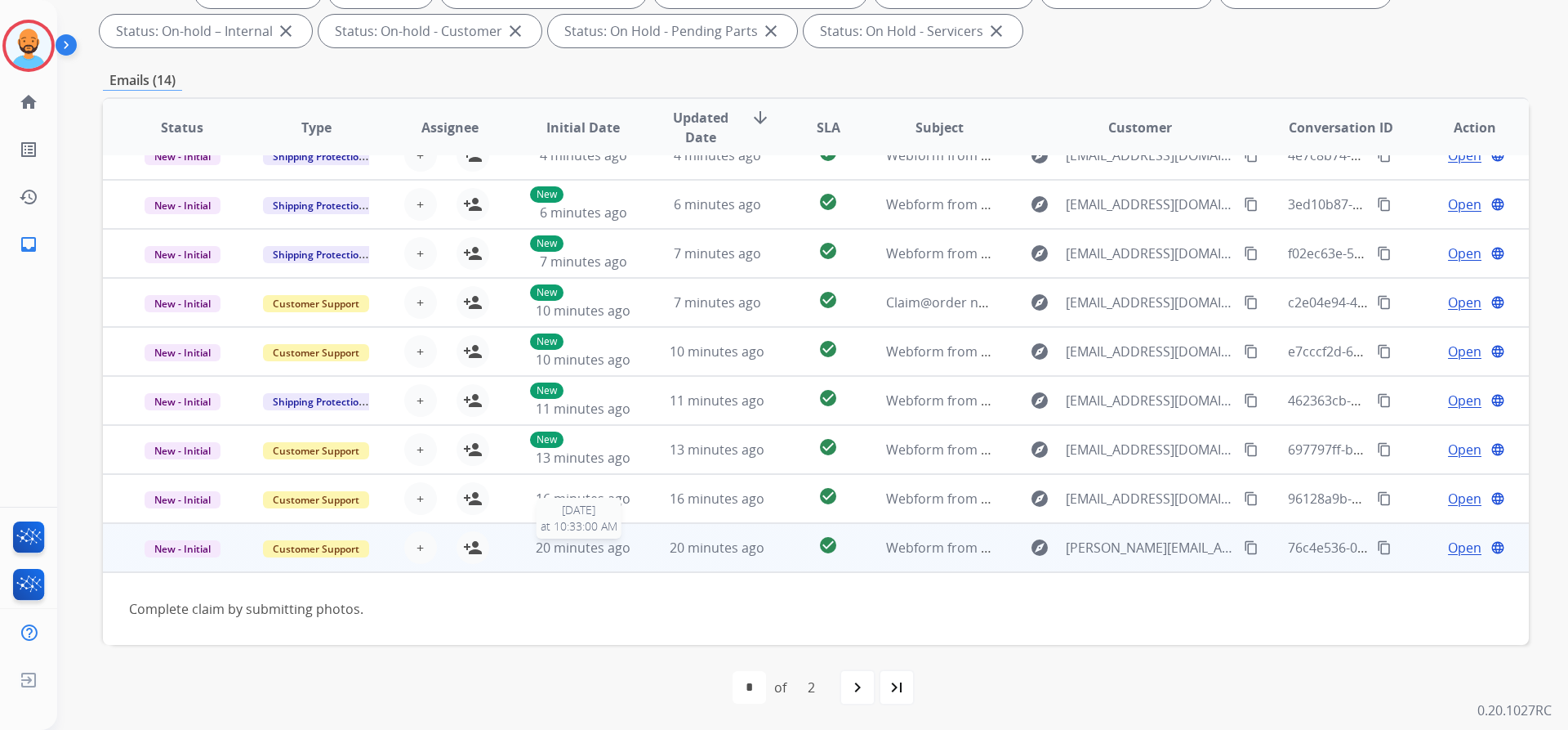
click at [550, 544] on span "20 minutes ago" at bounding box center [583, 546] width 95 height 18
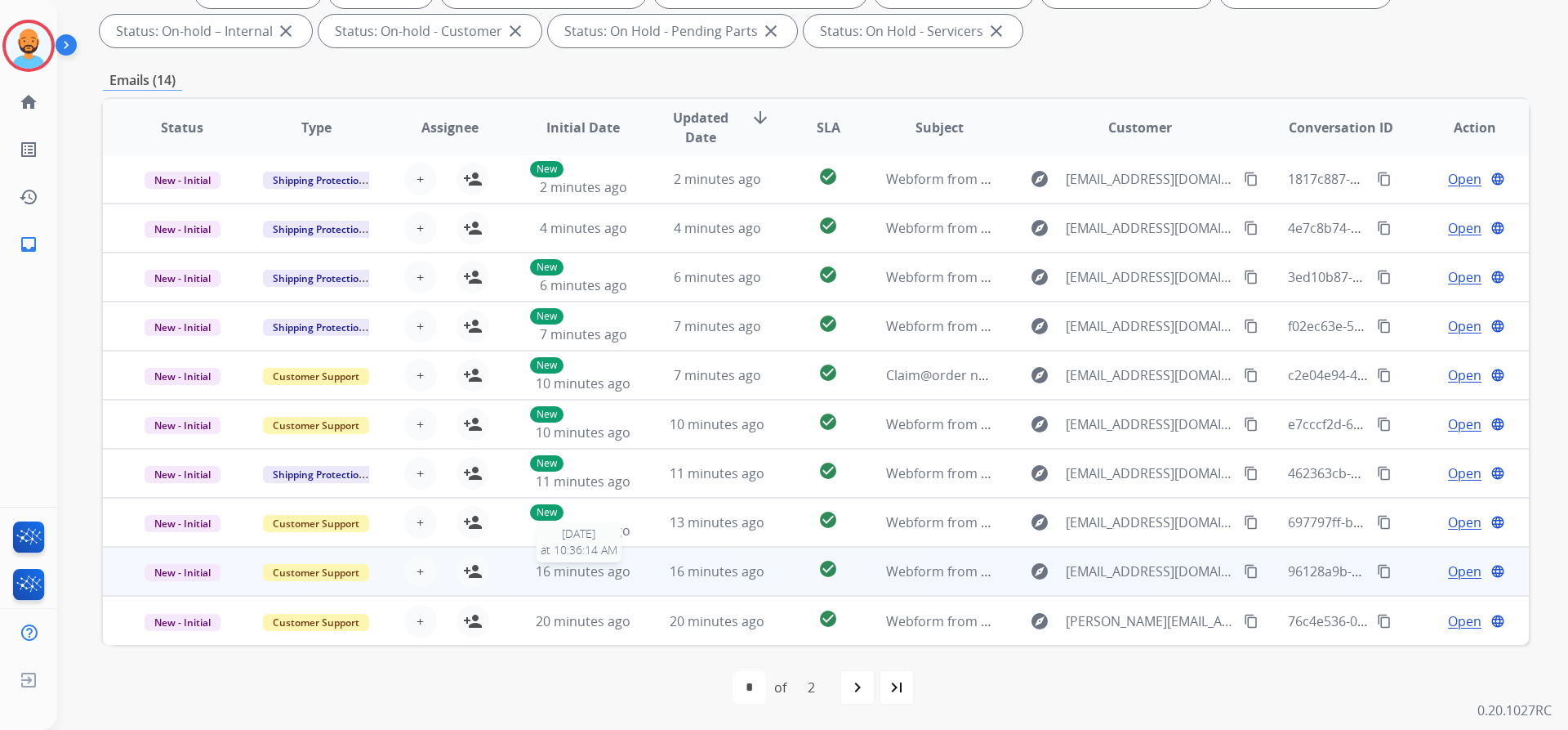
click at [557, 578] on span "16 minutes ago" at bounding box center [583, 570] width 95 height 18
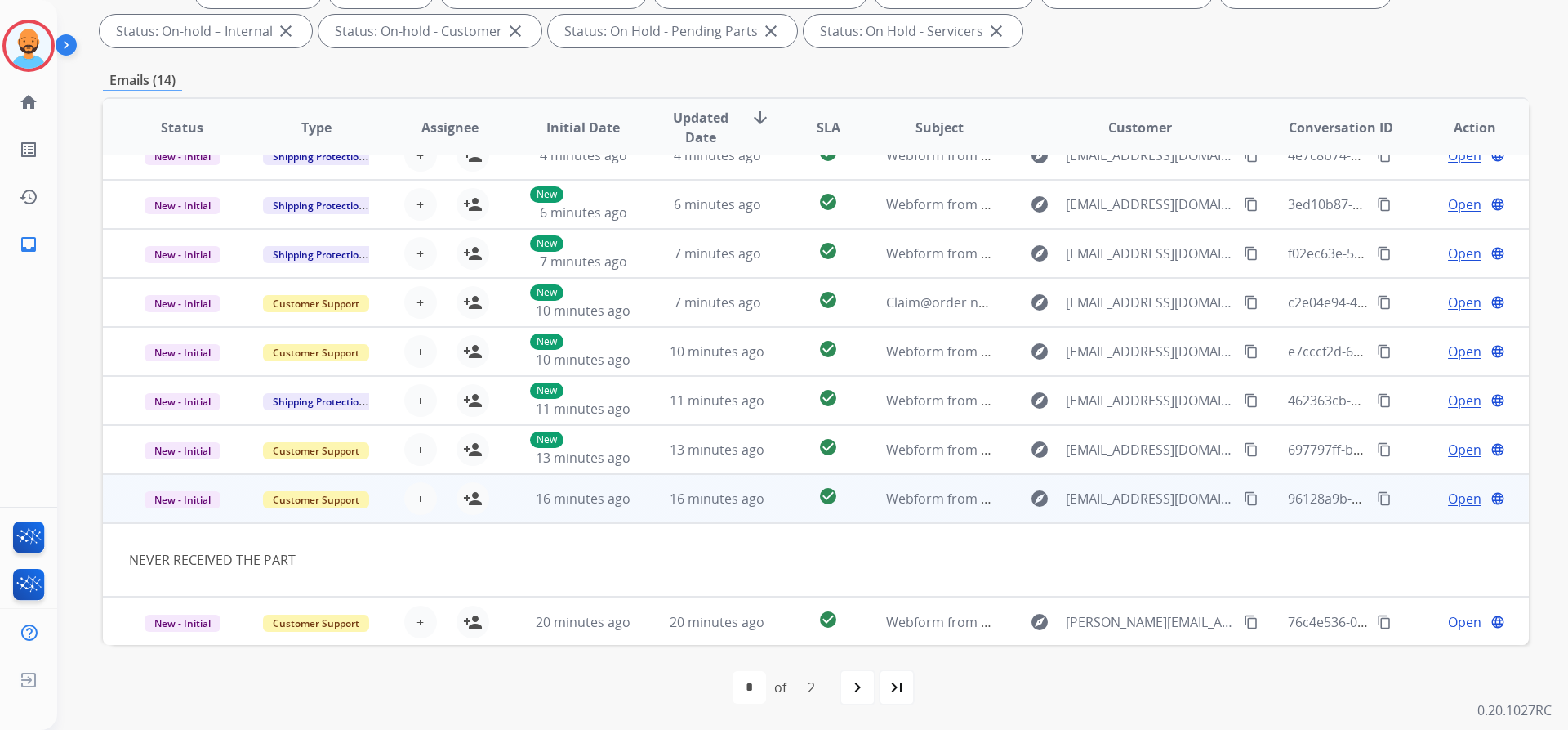
scroll to position [75, 0]
click at [564, 497] on span "16 minutes ago" at bounding box center [583, 497] width 95 height 18
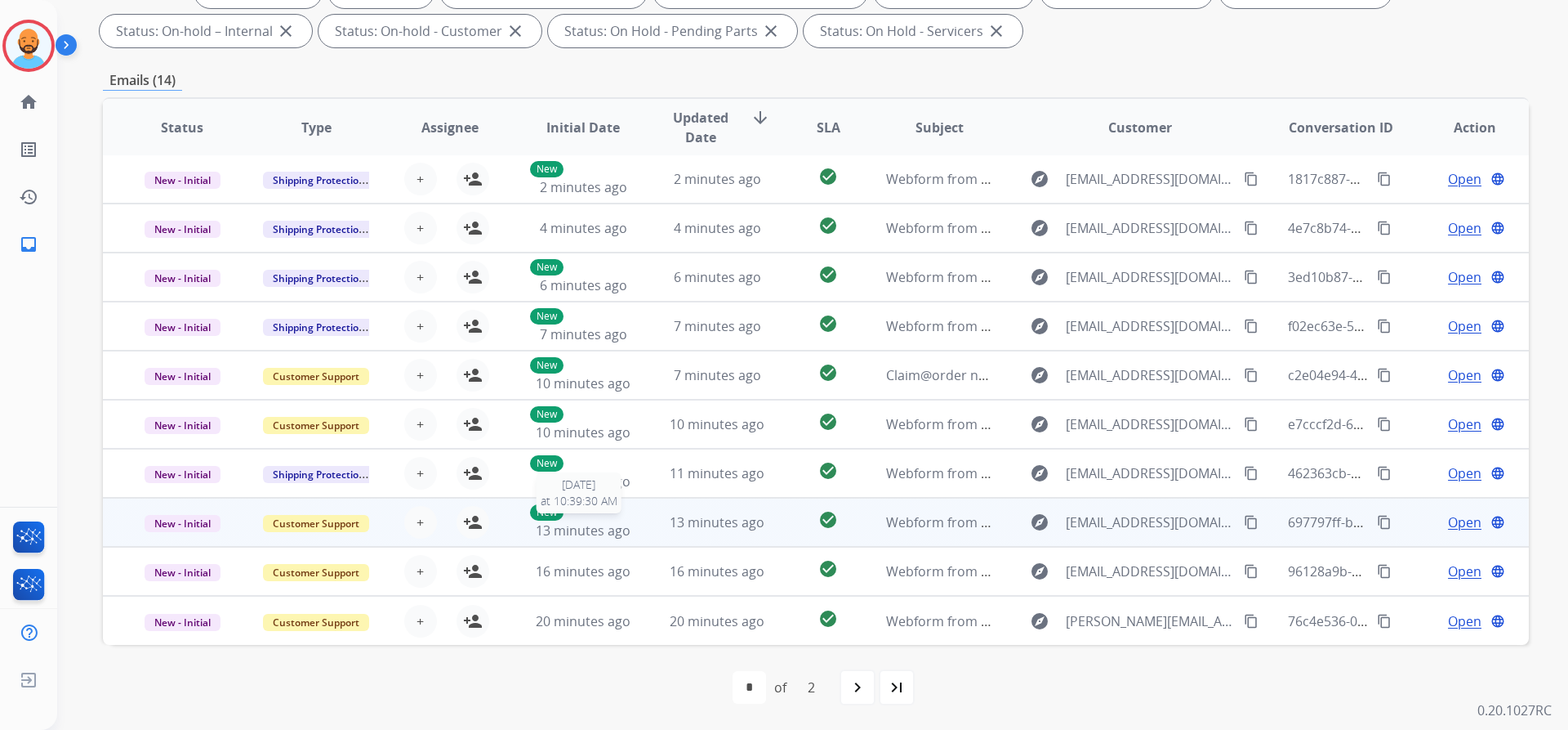
click at [567, 529] on span "13 minutes ago" at bounding box center [583, 530] width 95 height 18
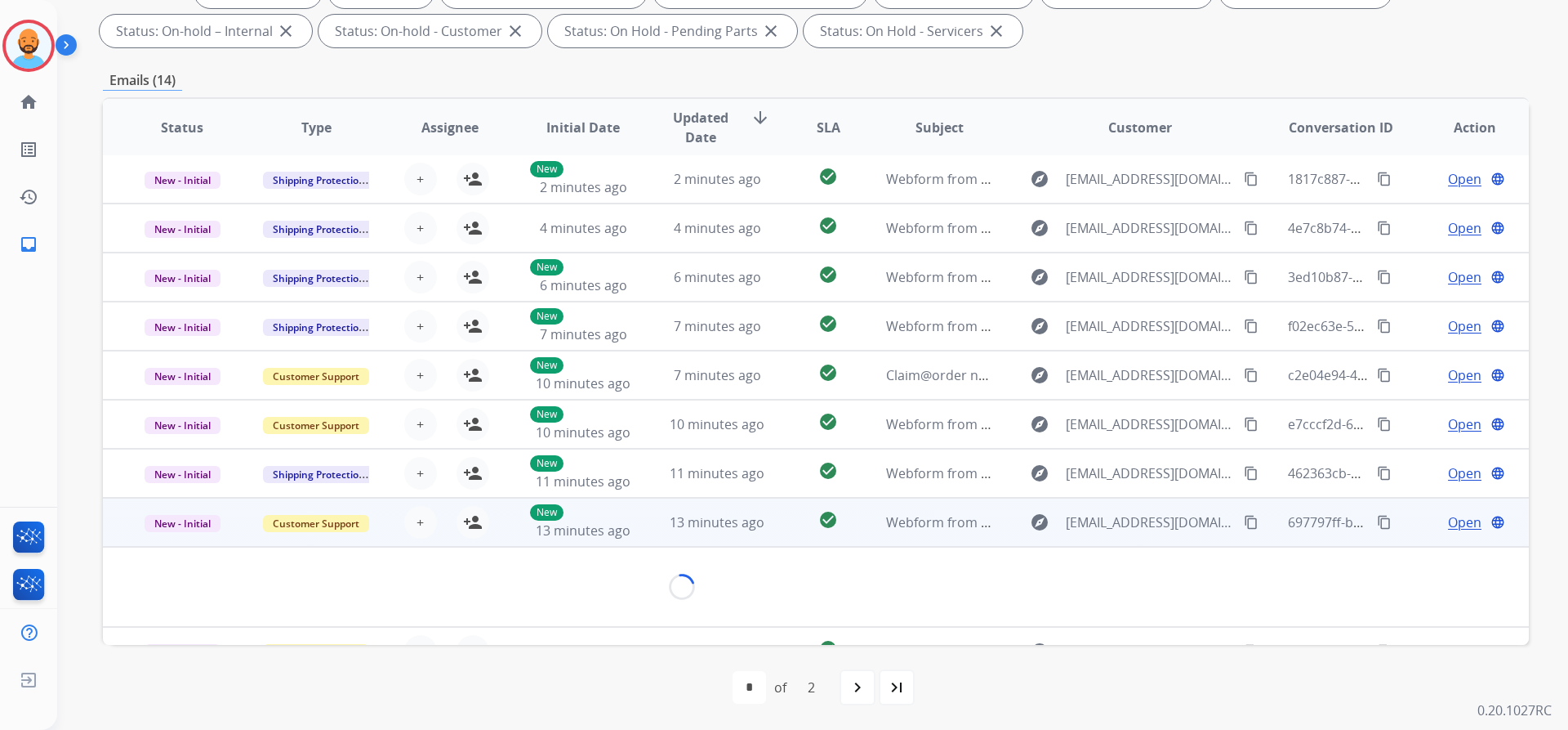
scroll to position [75, 0]
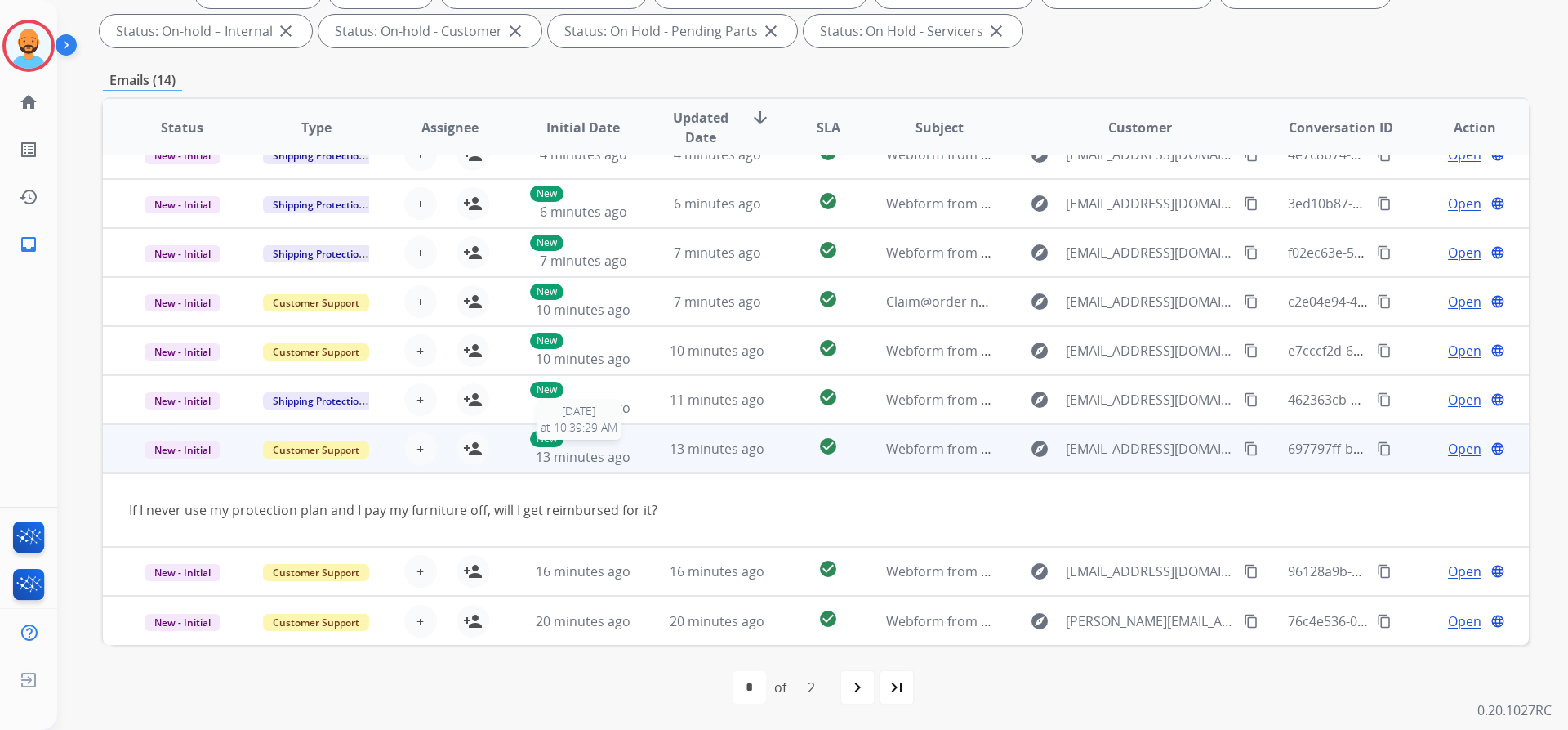
click at [568, 449] on span "13 minutes ago" at bounding box center [583, 456] width 95 height 18
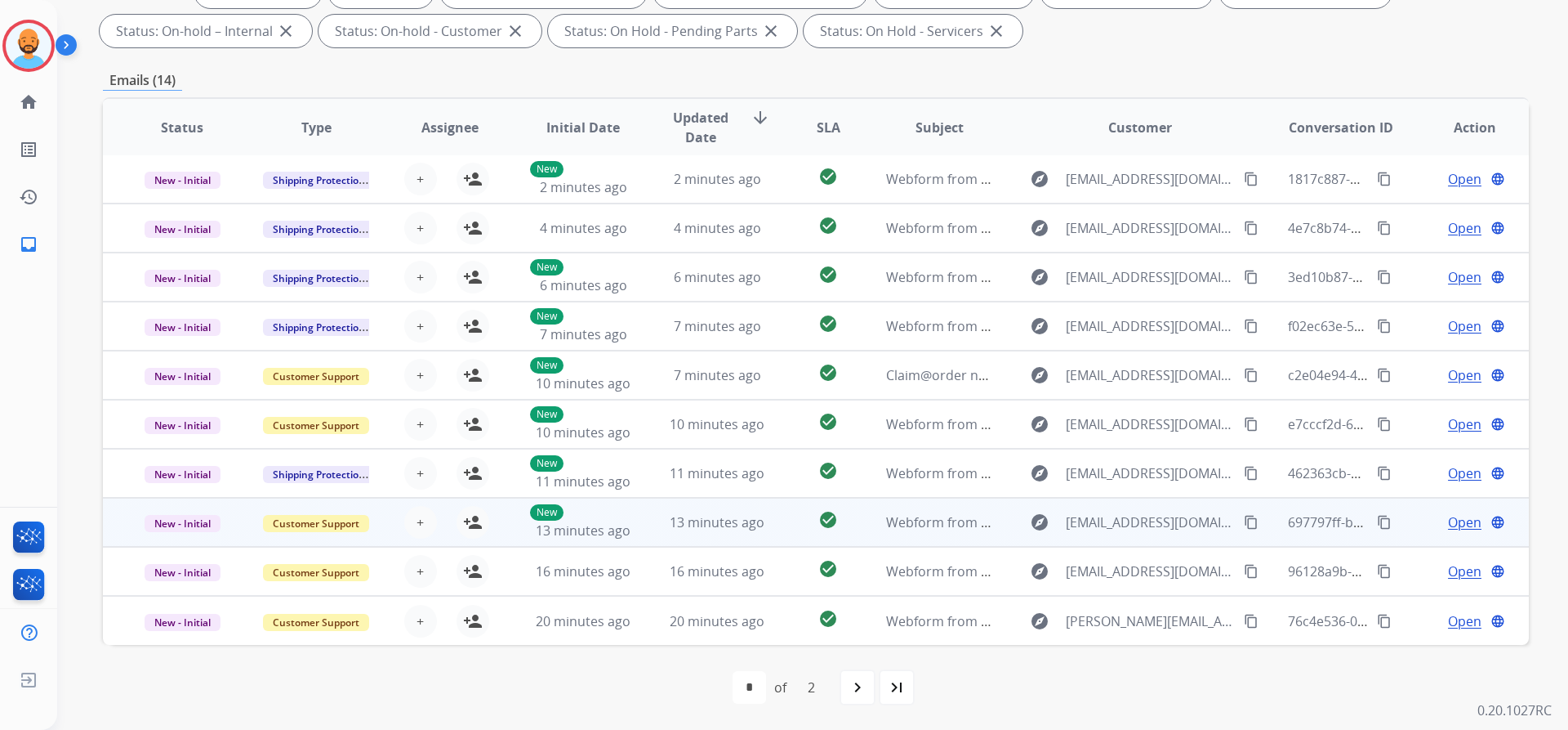
scroll to position [2, 0]
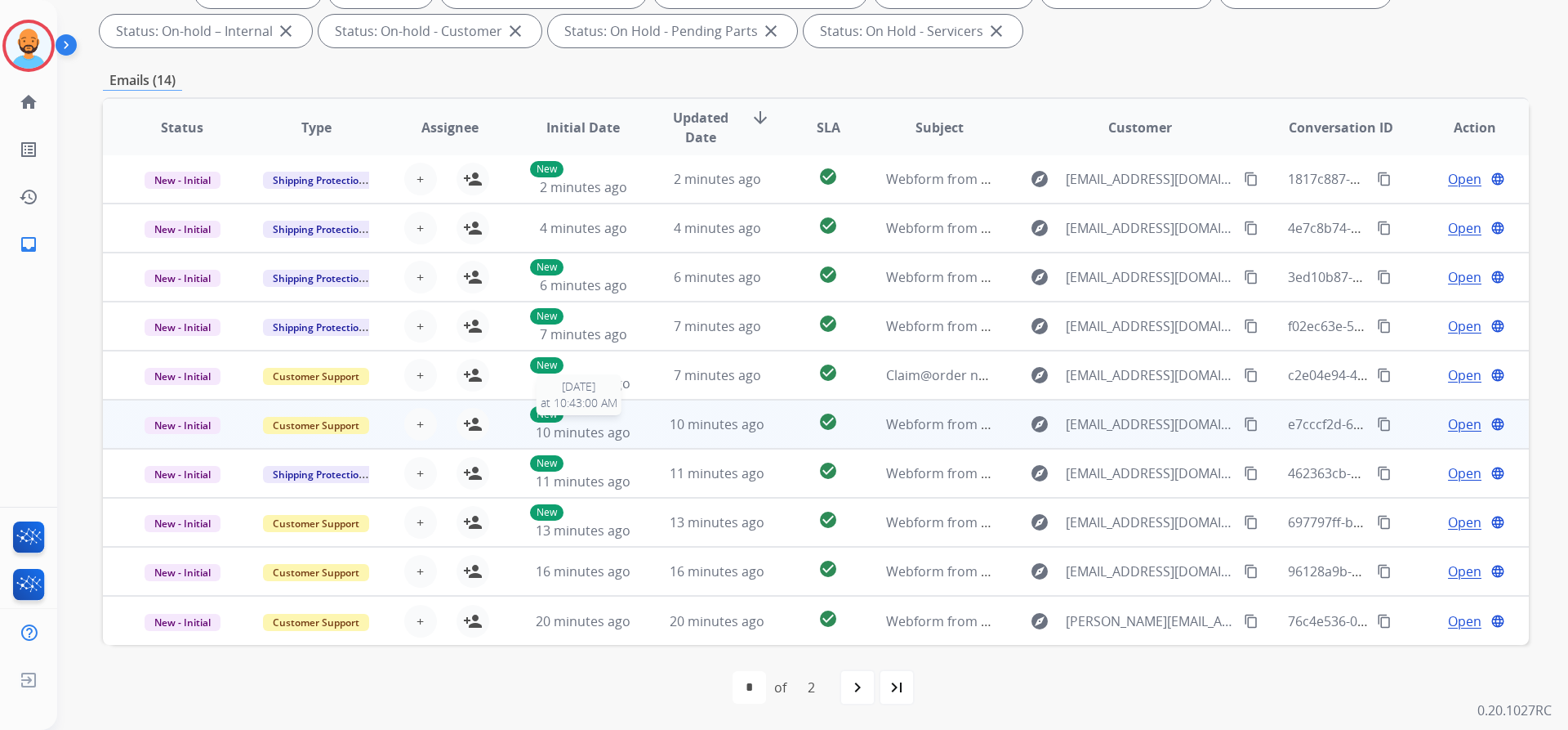
click at [569, 441] on div "New 10 minutes ago" at bounding box center [584, 424] width 107 height 36
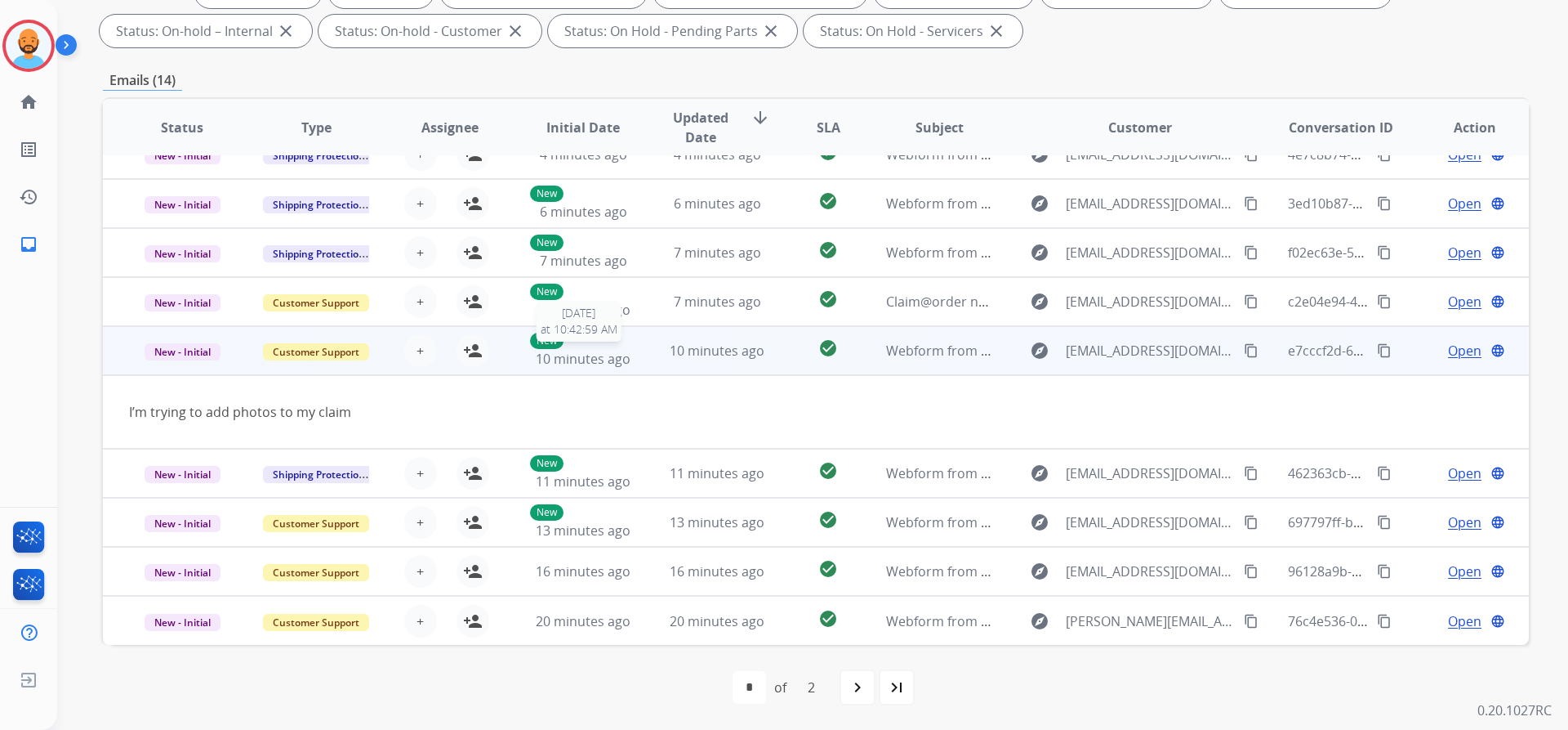
click at [574, 354] on span "10 minutes ago" at bounding box center [583, 358] width 95 height 18
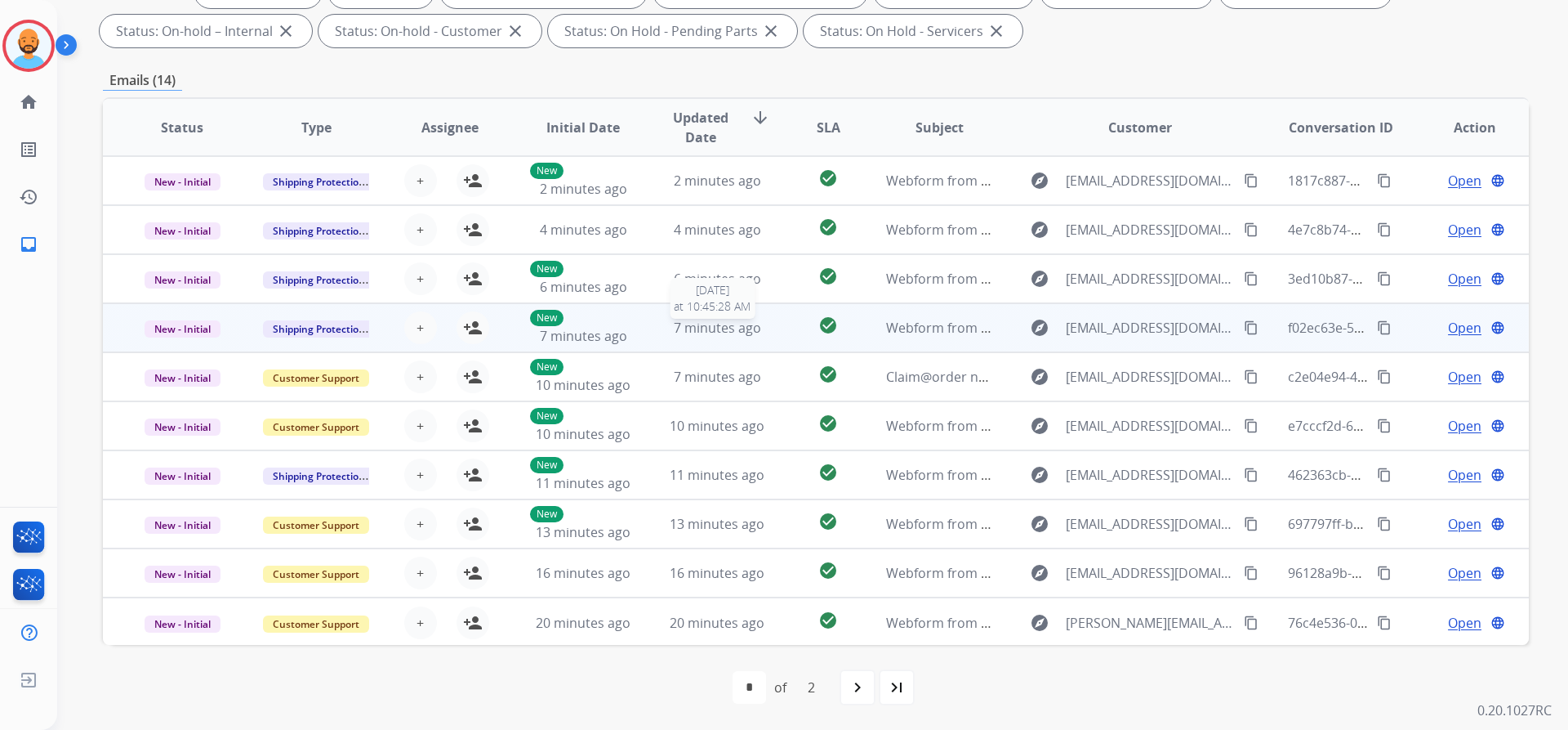
scroll to position [2, 0]
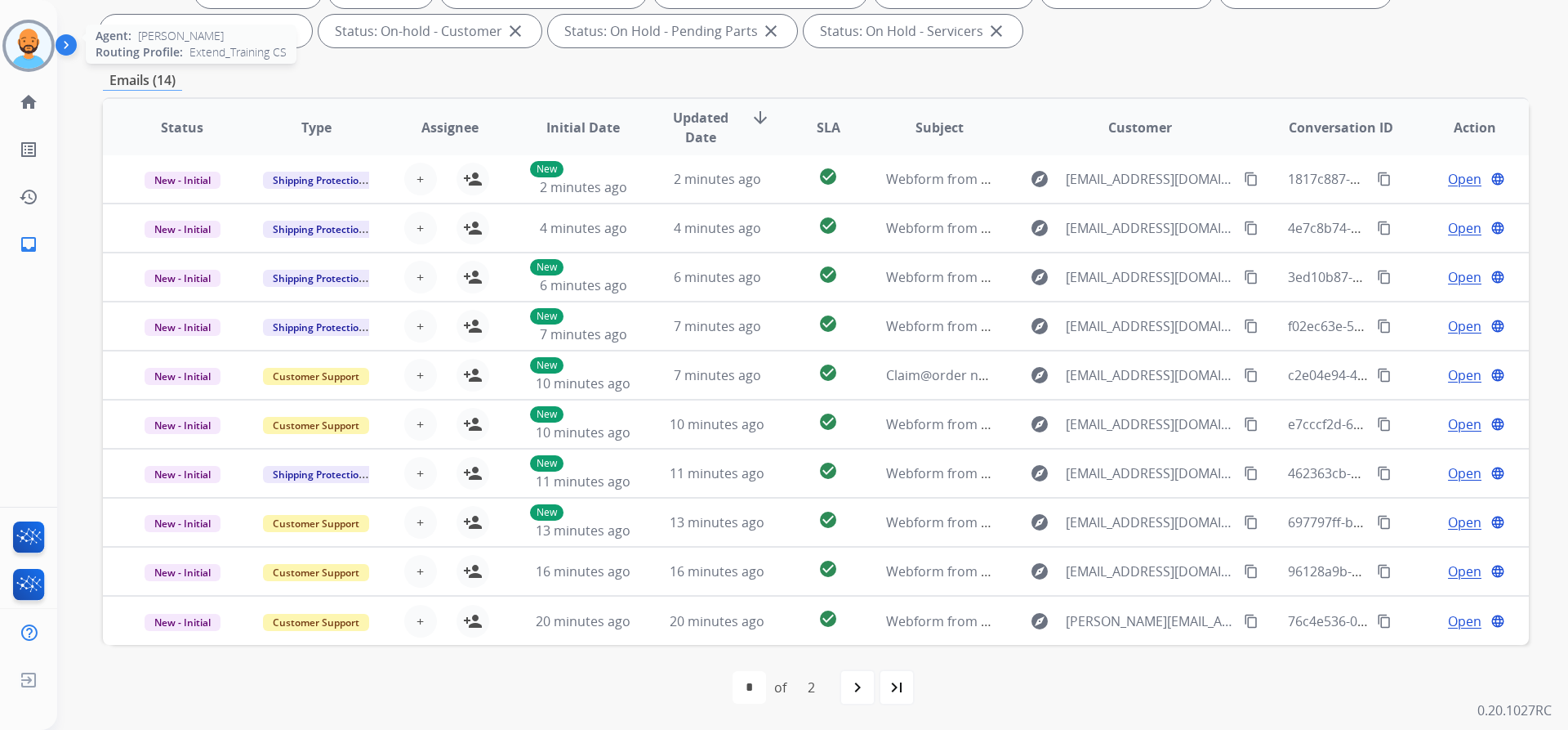
click at [15, 34] on img at bounding box center [29, 46] width 46 height 46
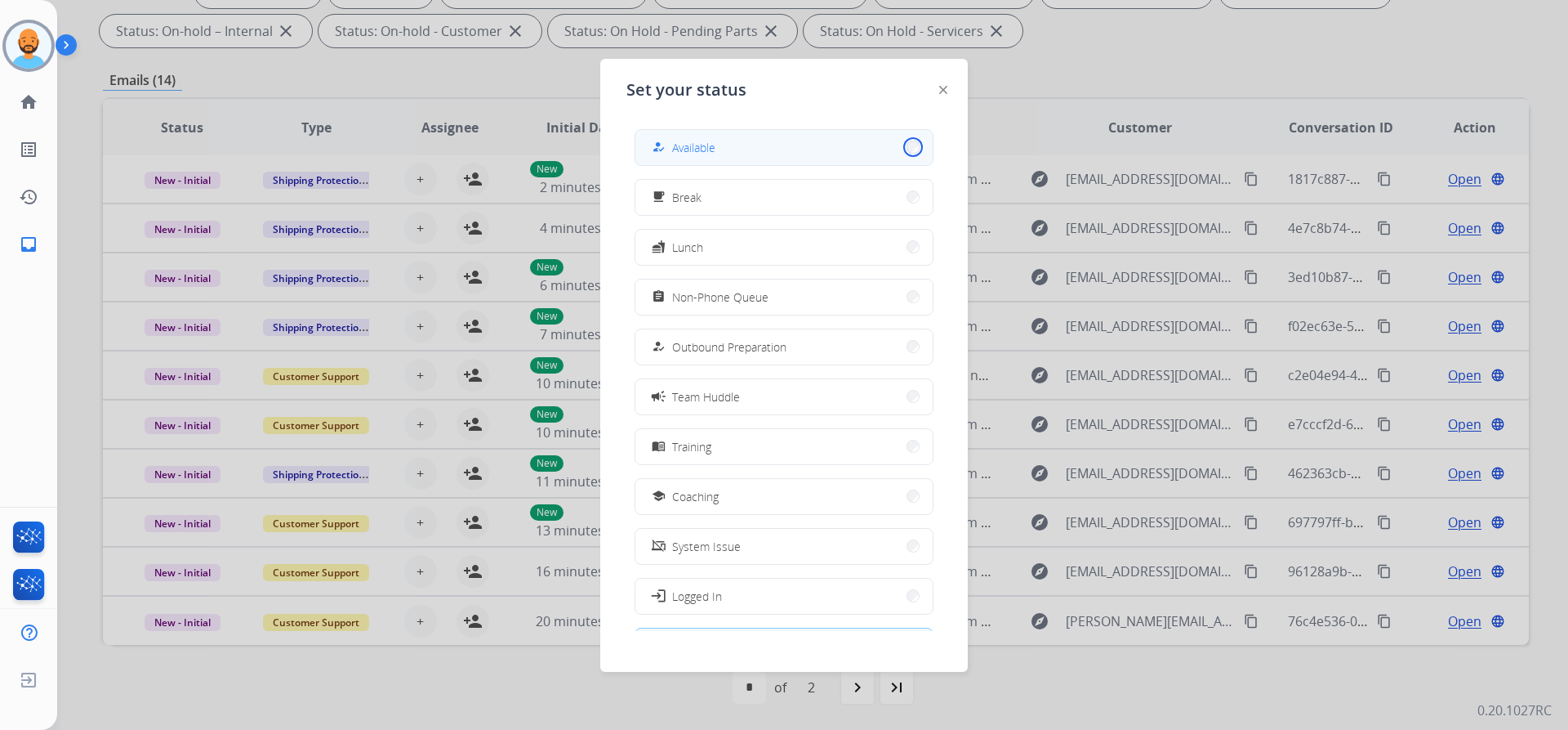
click at [901, 148] on button "how_to_reg Available" at bounding box center [784, 148] width 297 height 35
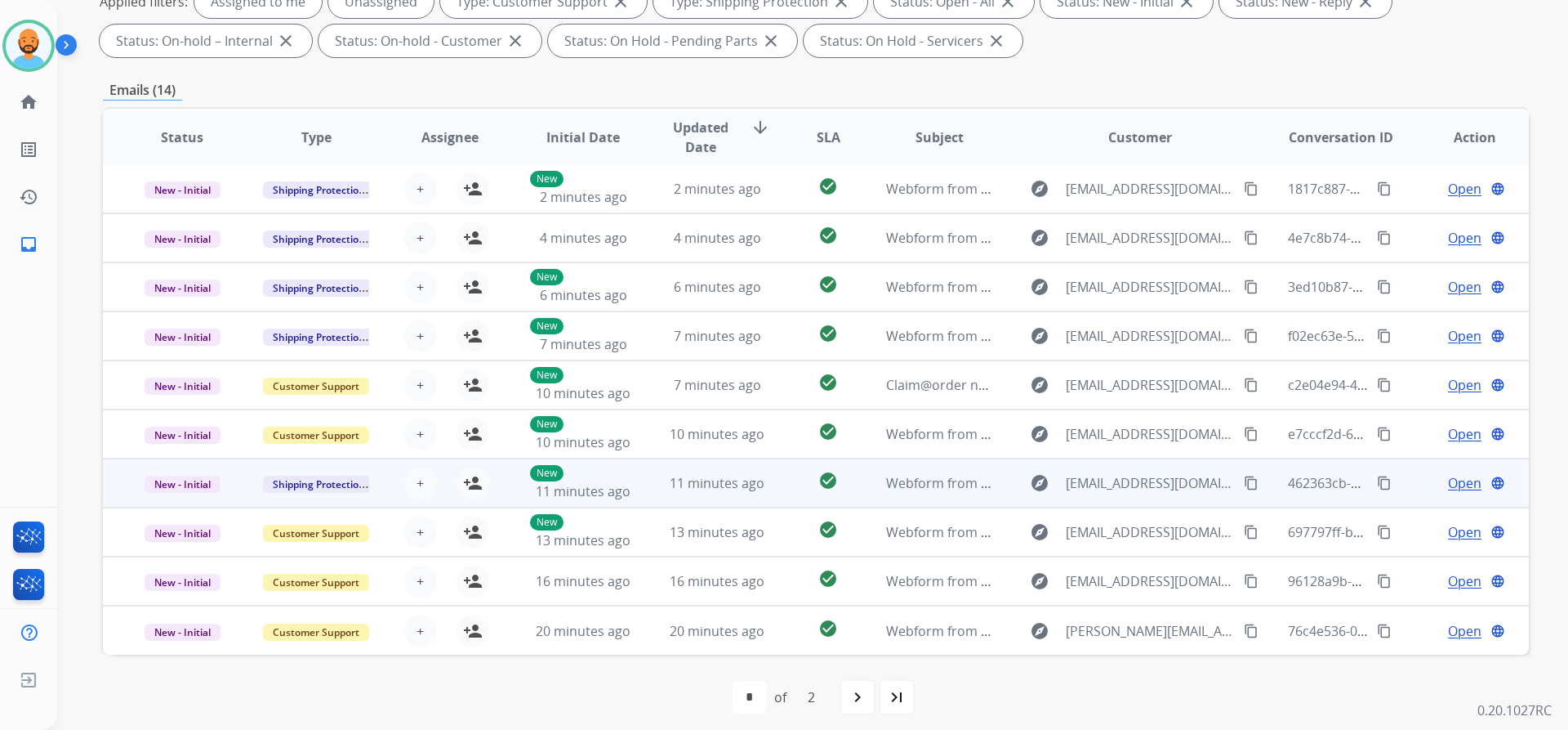
scroll to position [279, 0]
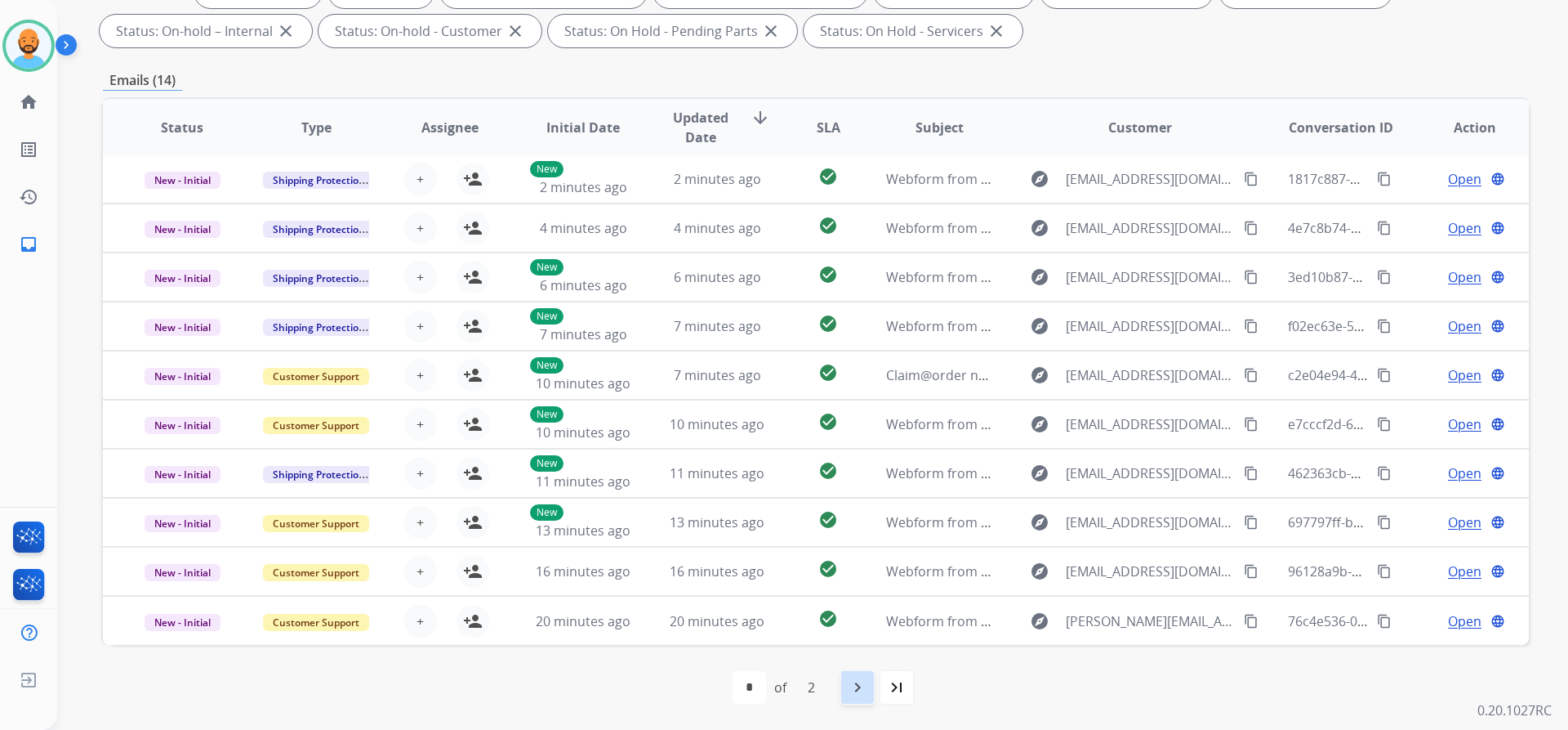
click at [866, 678] on mat-icon "navigate_next" at bounding box center [857, 687] width 19 height 19
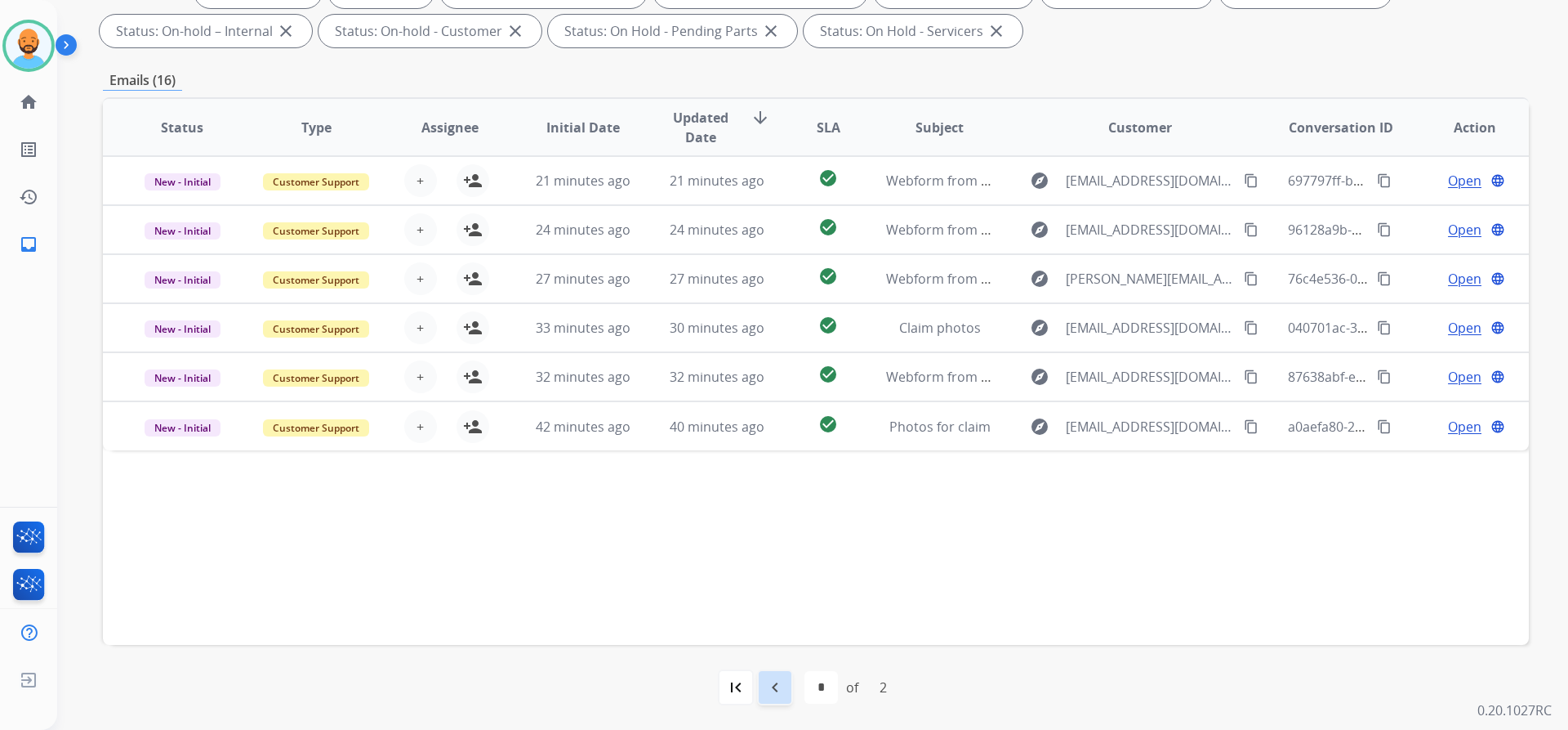
click at [787, 676] on div "navigate_before" at bounding box center [775, 687] width 36 height 36
select select "*"
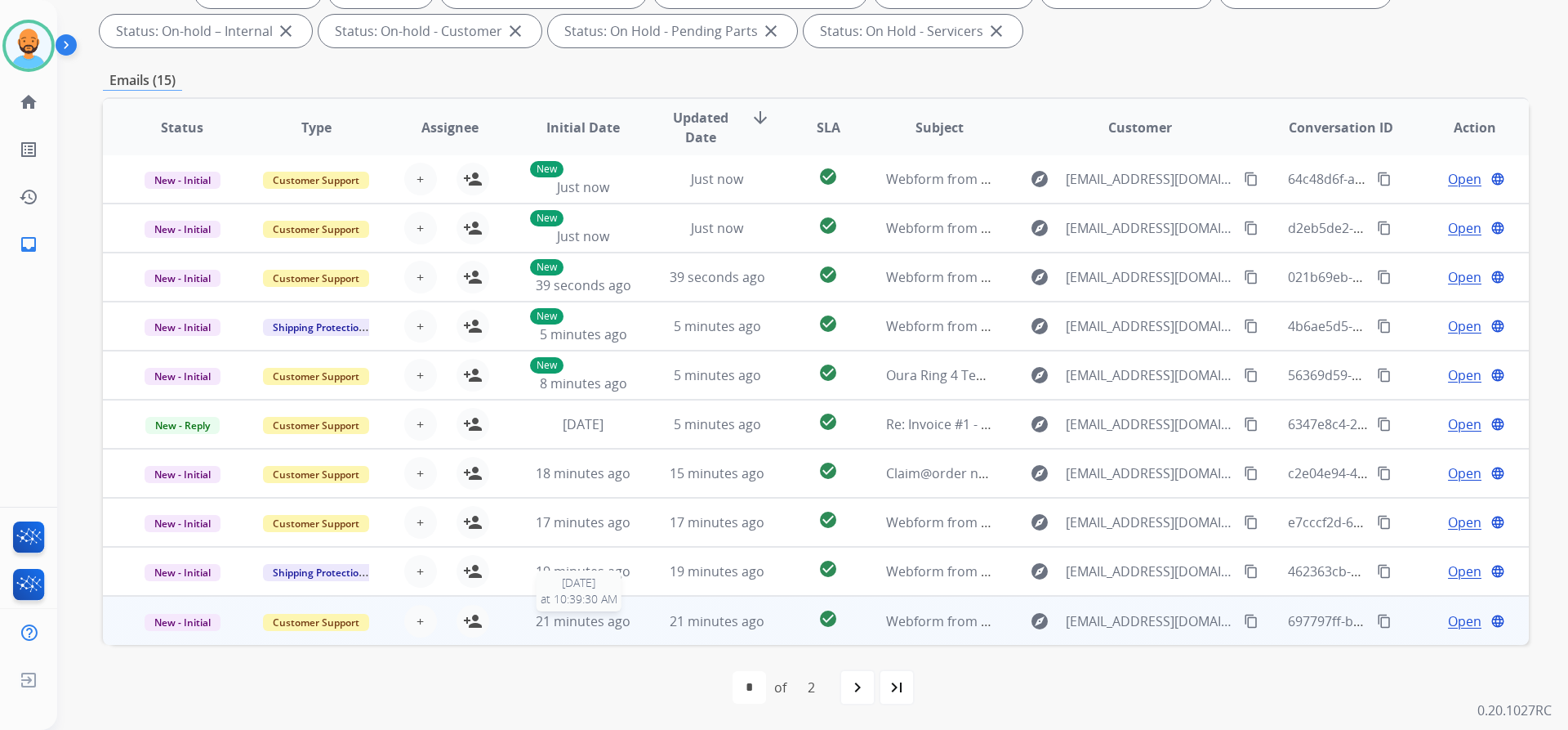
click at [559, 620] on span "21 minutes ago" at bounding box center [583, 620] width 95 height 18
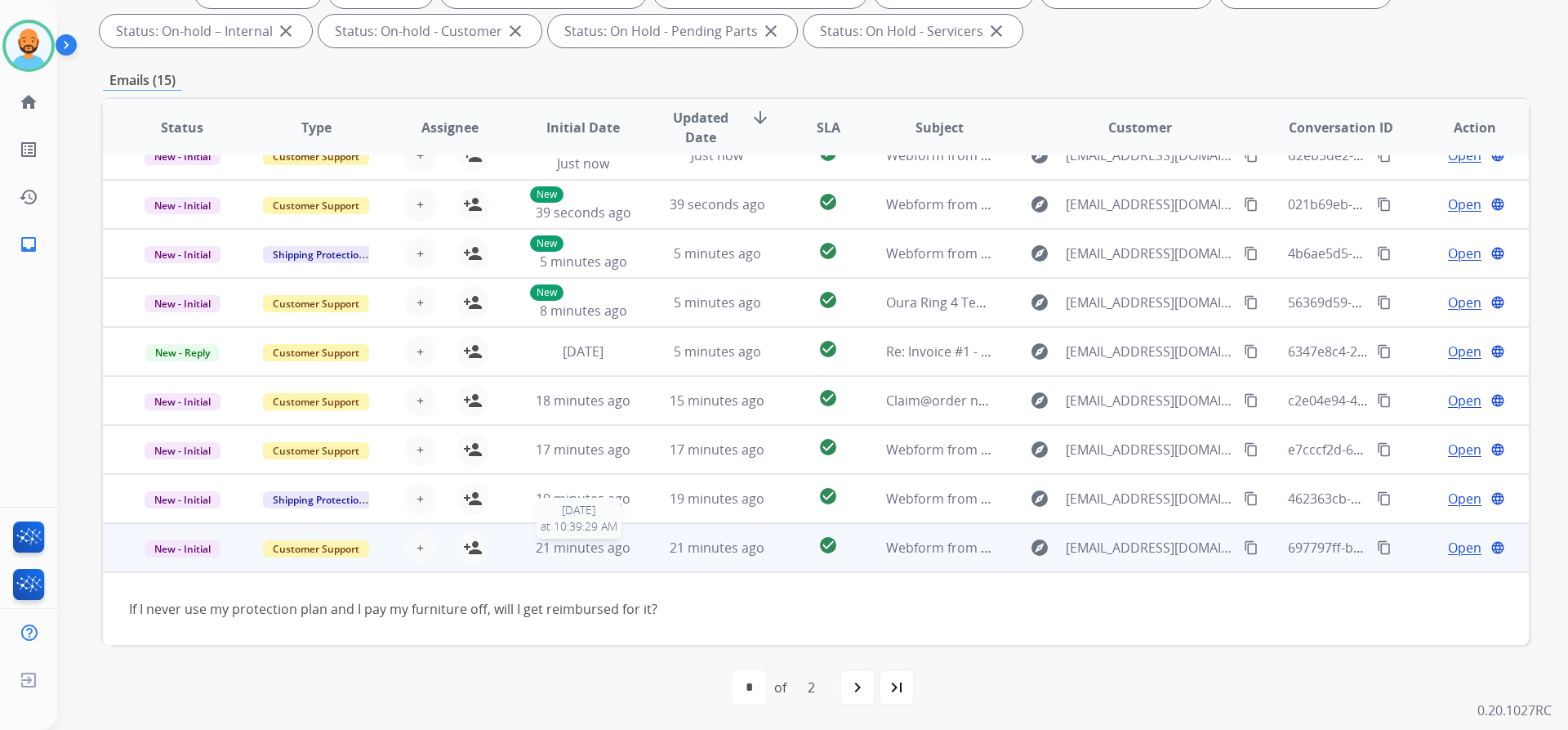
click at [560, 550] on span "21 minutes ago" at bounding box center [583, 546] width 95 height 18
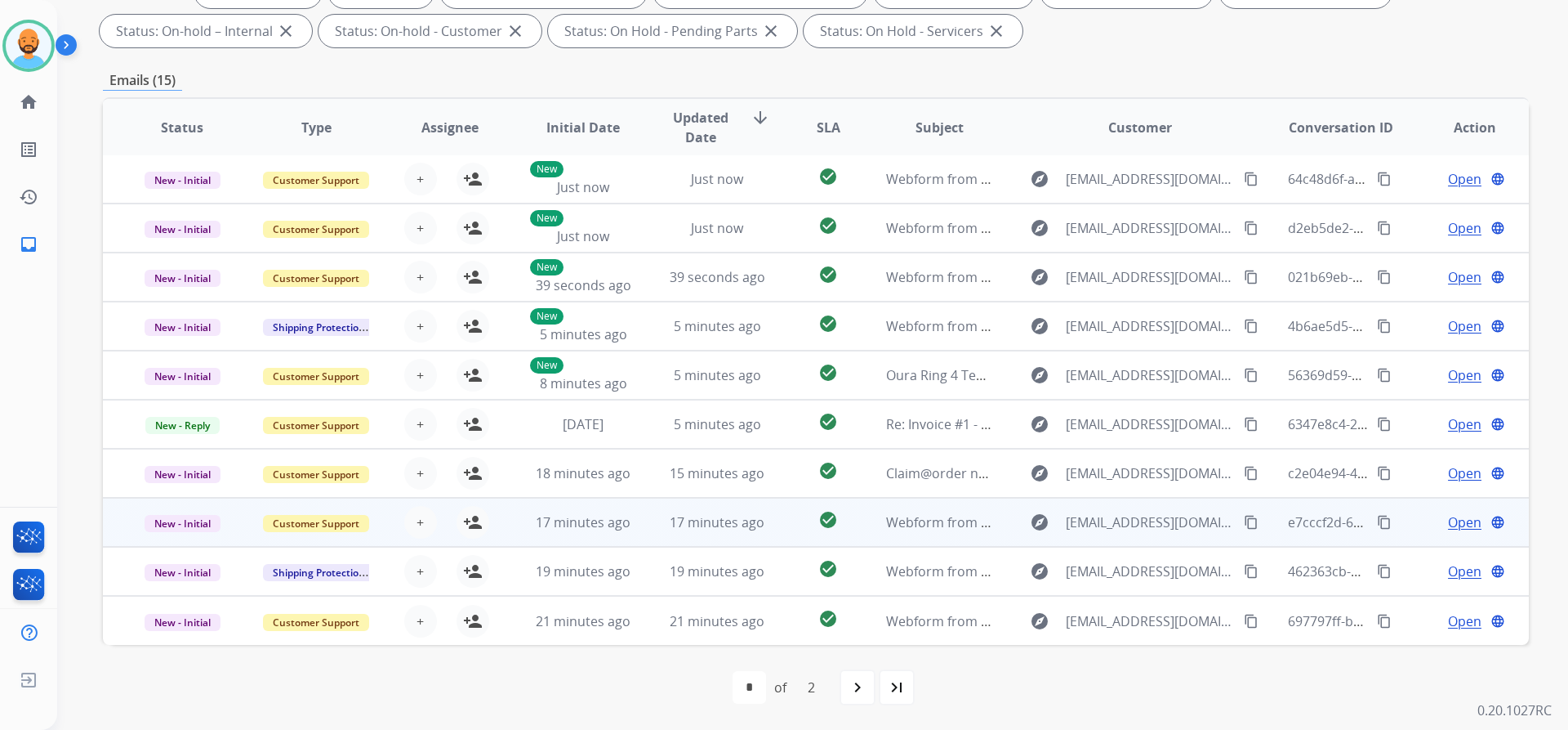
scroll to position [2, 0]
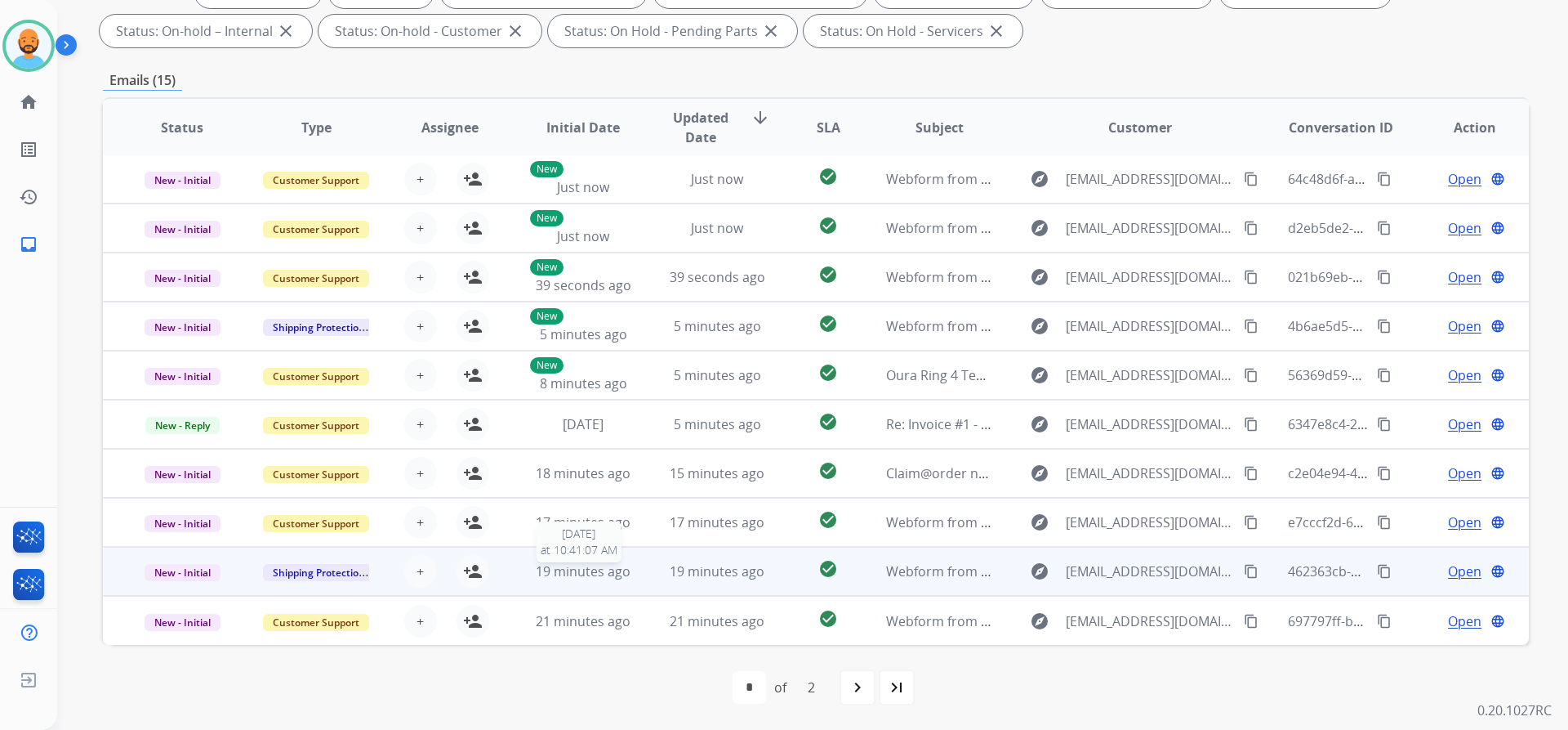
click at [556, 562] on span "19 minutes ago" at bounding box center [583, 570] width 95 height 18
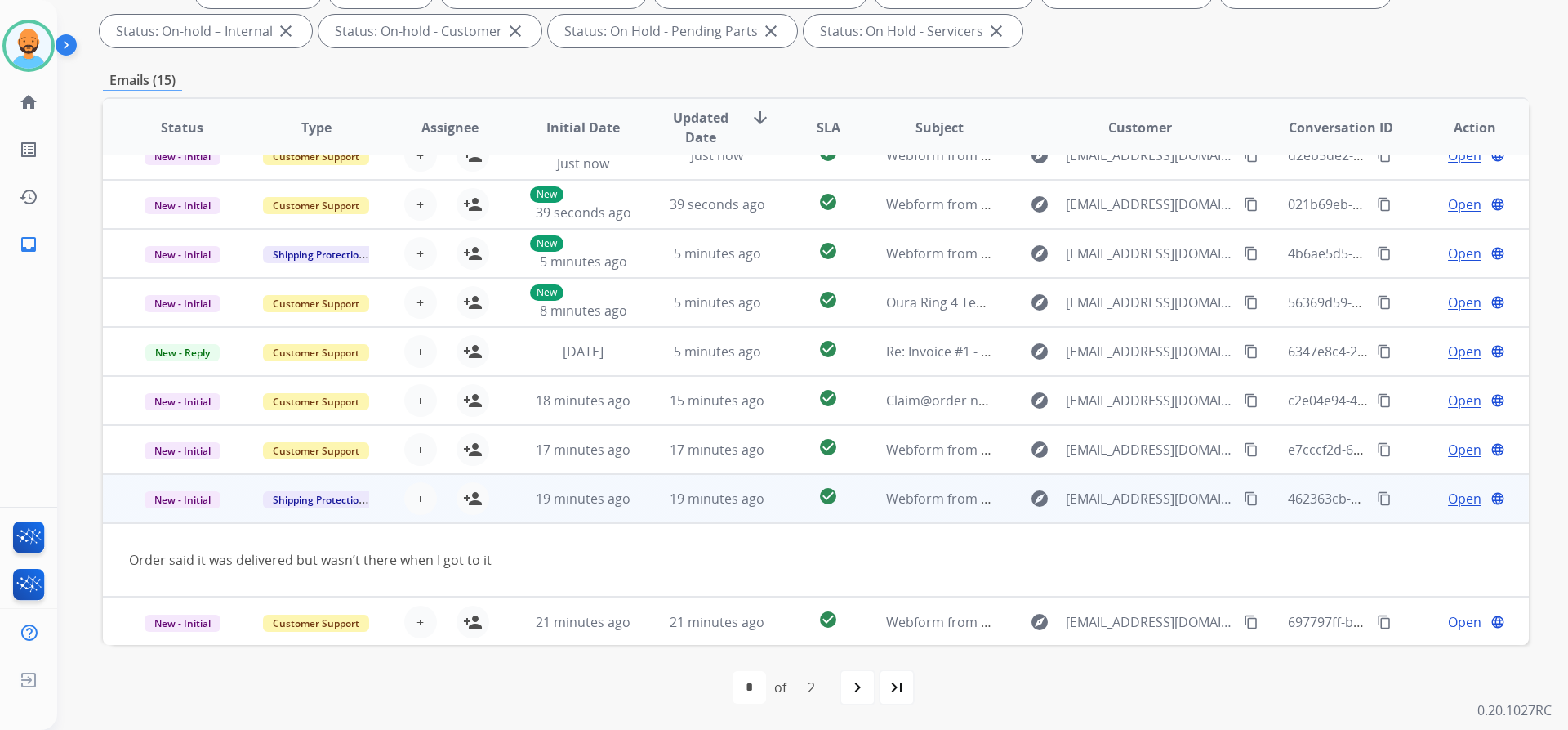
scroll to position [75, 0]
click at [559, 502] on span "19 minutes ago" at bounding box center [583, 497] width 95 height 18
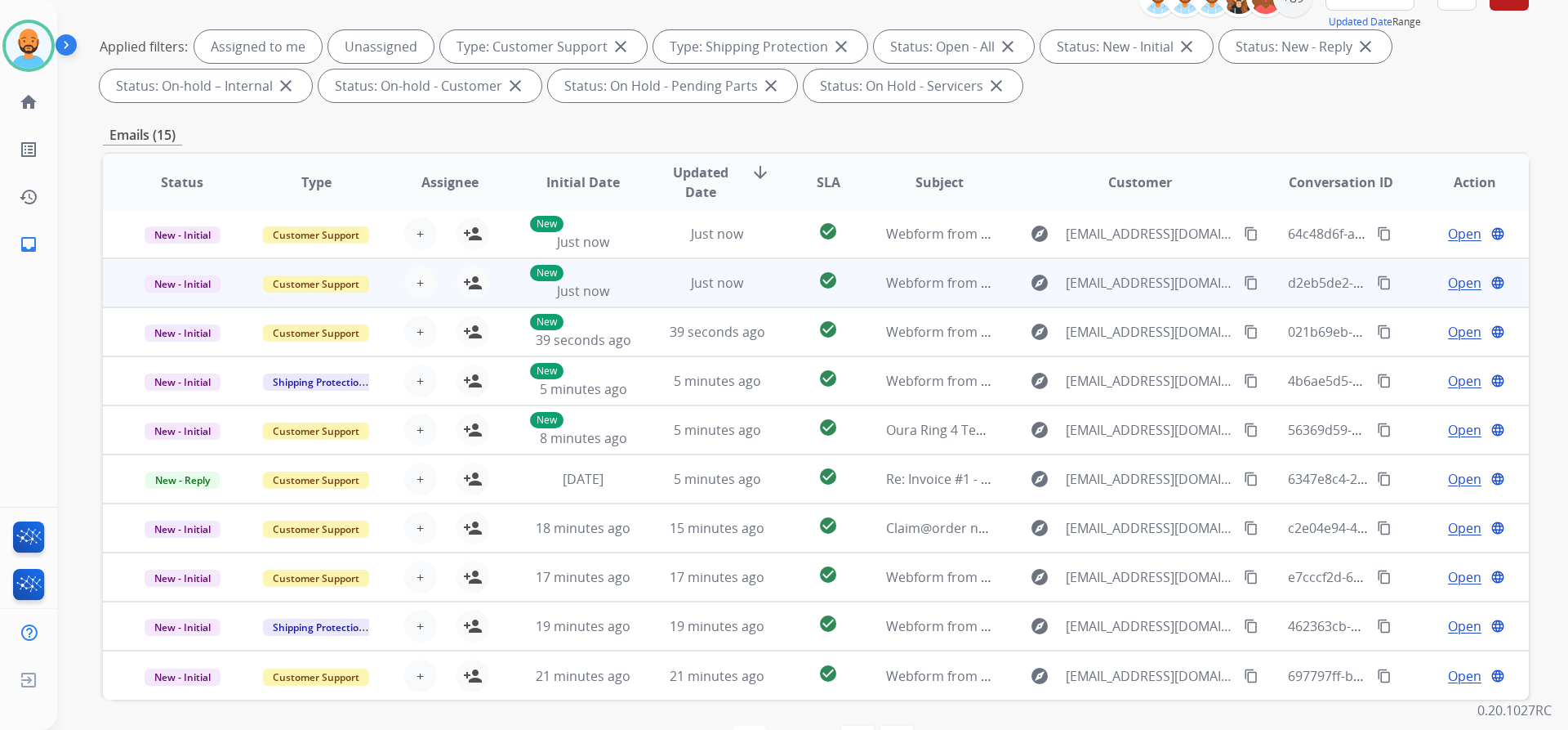
scroll to position [279, 0]
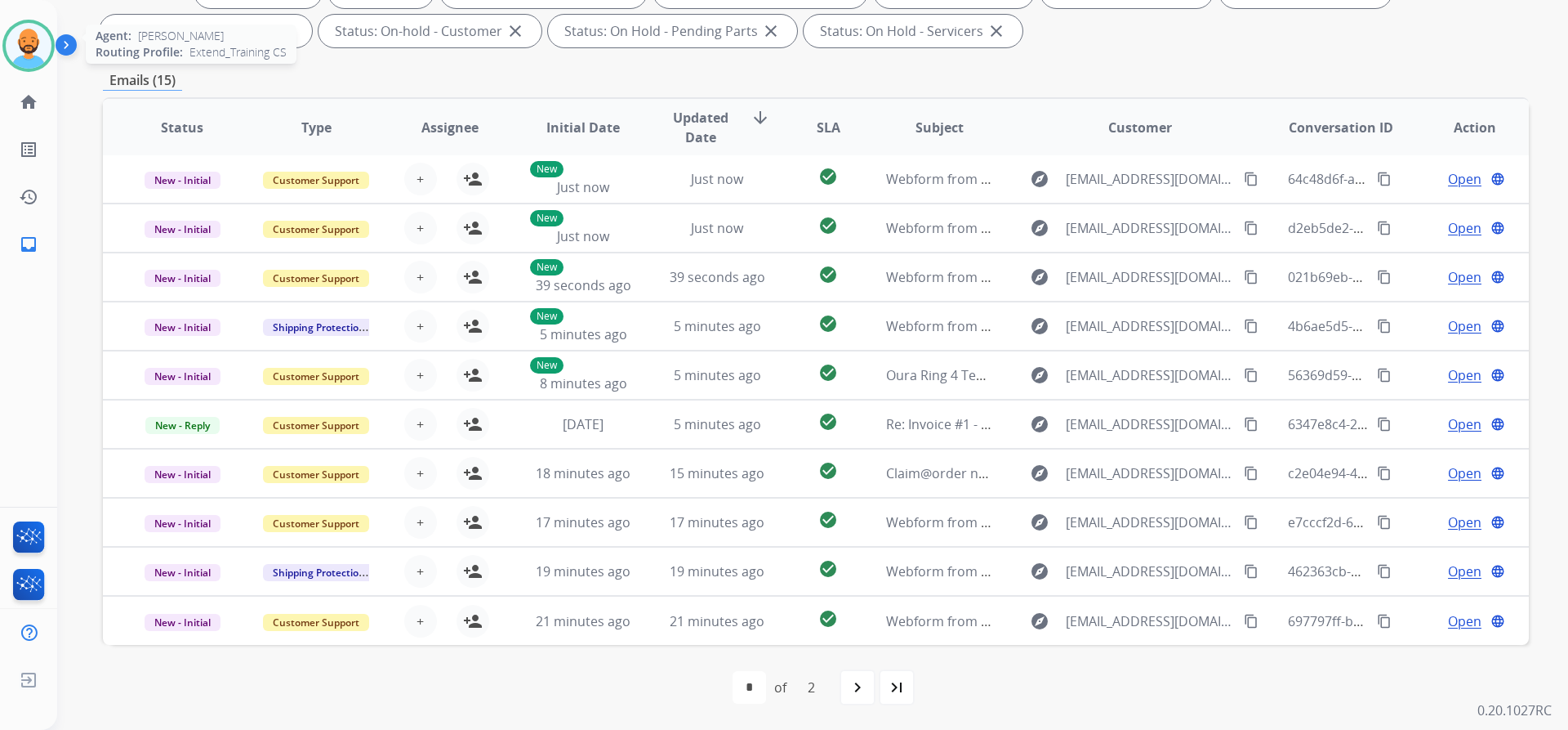
click at [40, 53] on img at bounding box center [29, 46] width 46 height 46
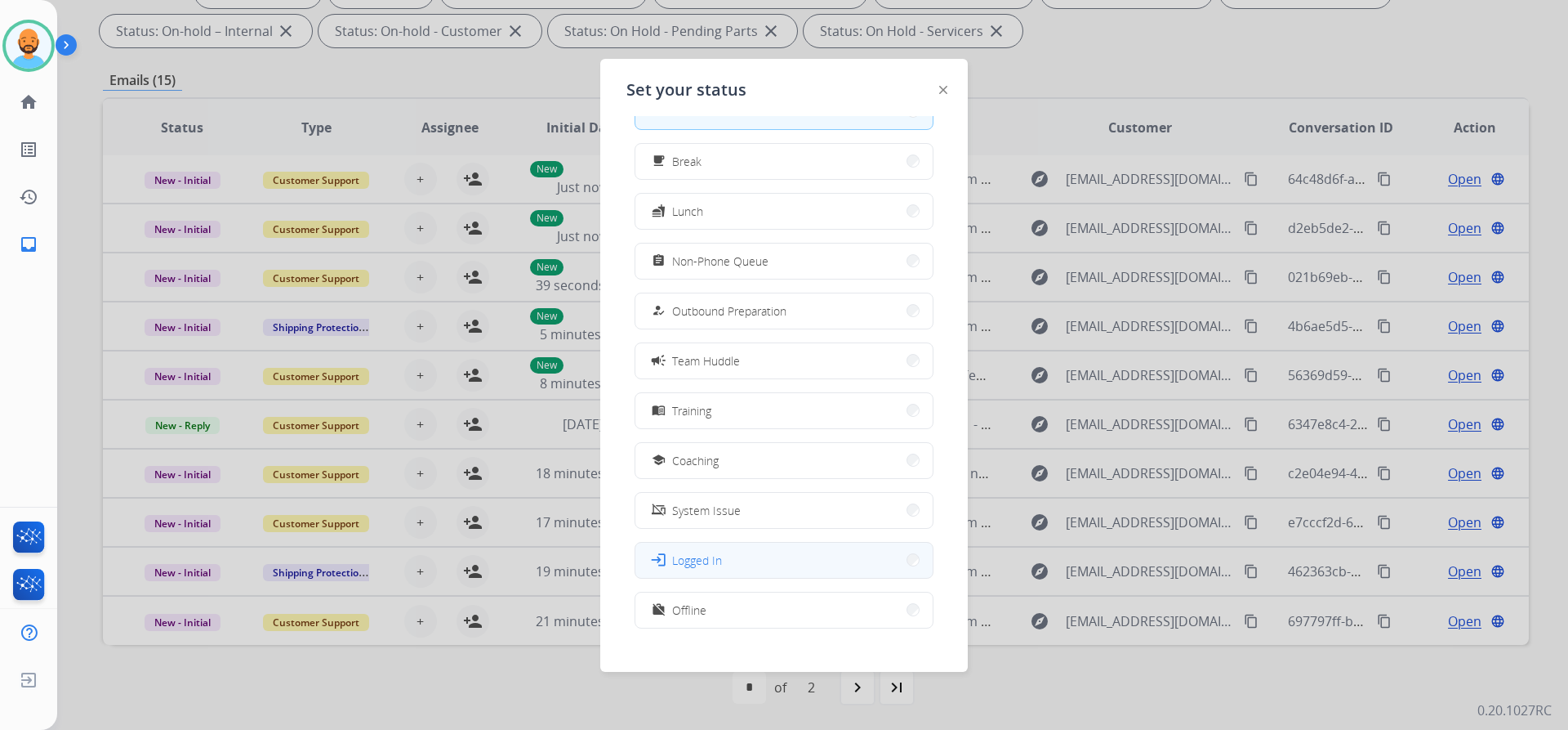
scroll to position [54, 0]
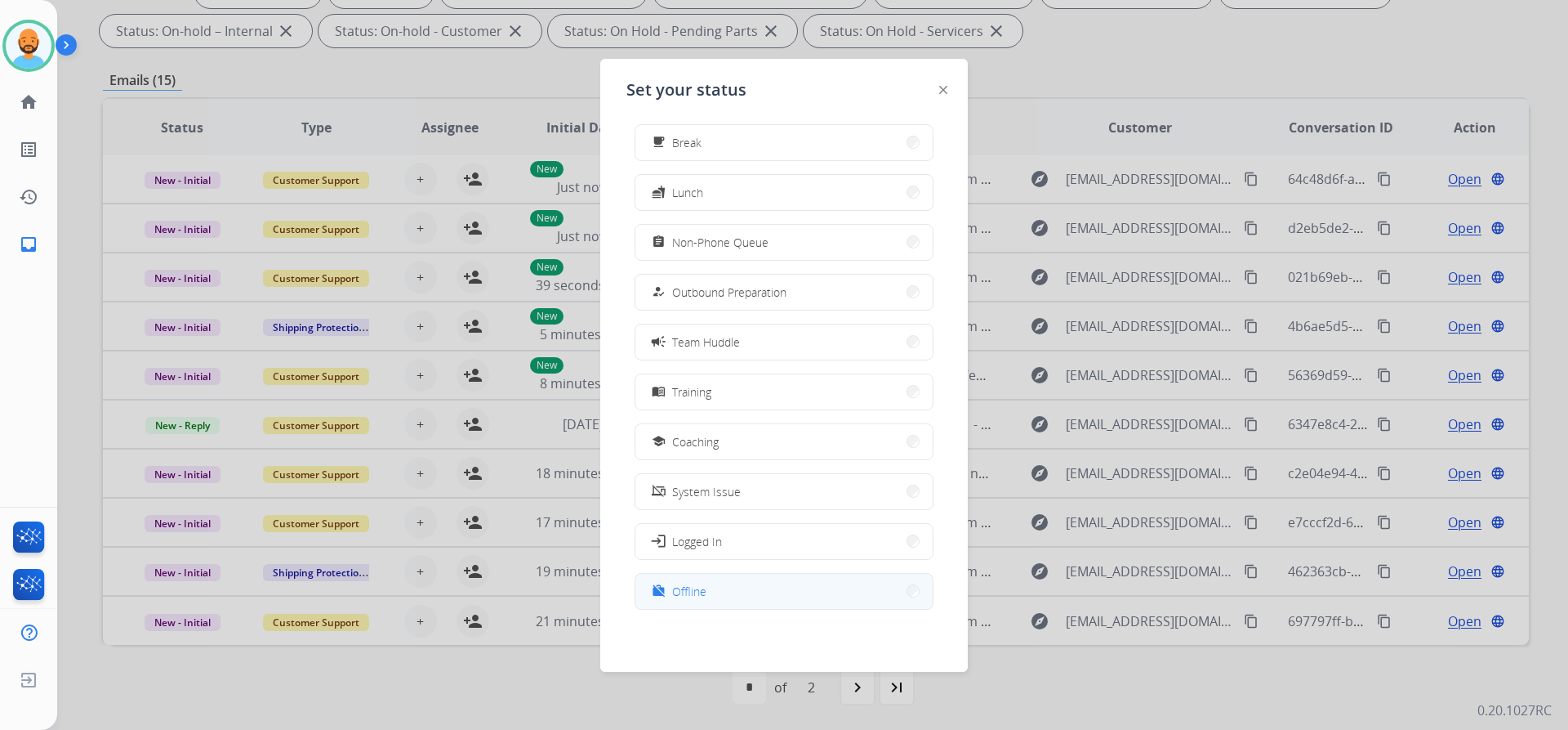
click at [901, 600] on button "work_off Offline" at bounding box center [784, 592] width 297 height 35
